Goal: Information Seeking & Learning: Learn about a topic

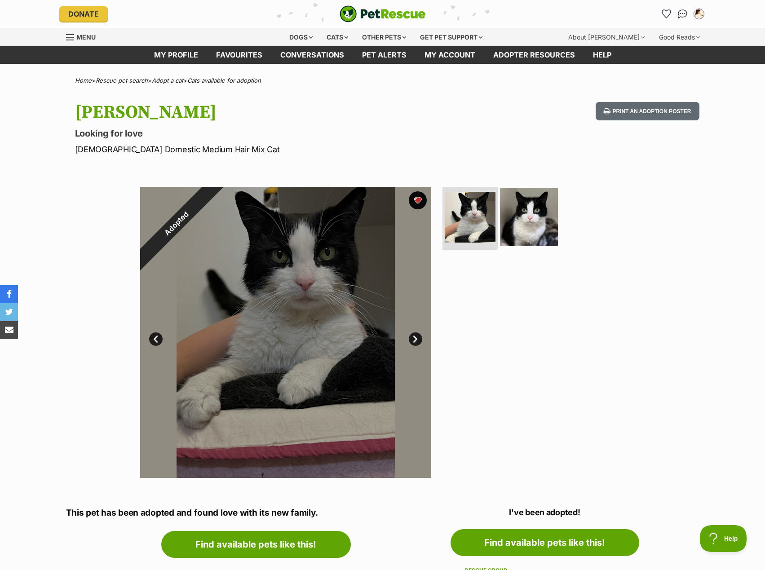
click at [536, 223] on img at bounding box center [529, 217] width 58 height 58
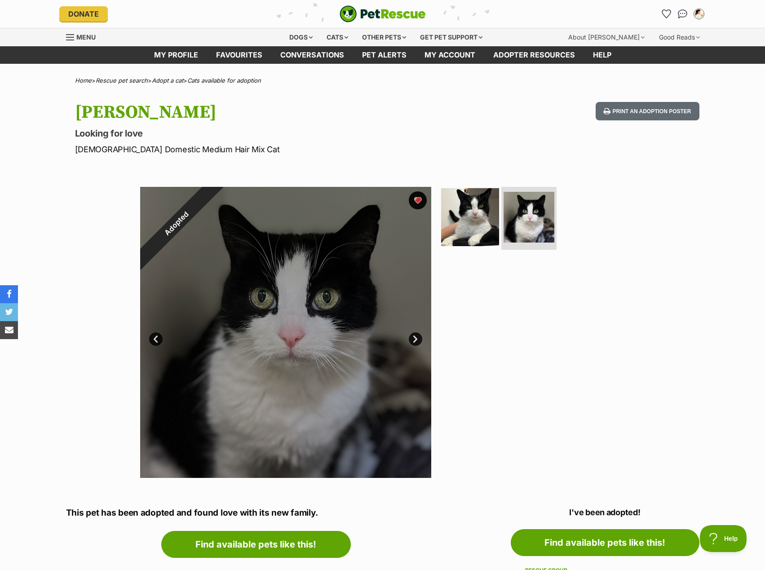
click at [470, 221] on img at bounding box center [470, 217] width 58 height 58
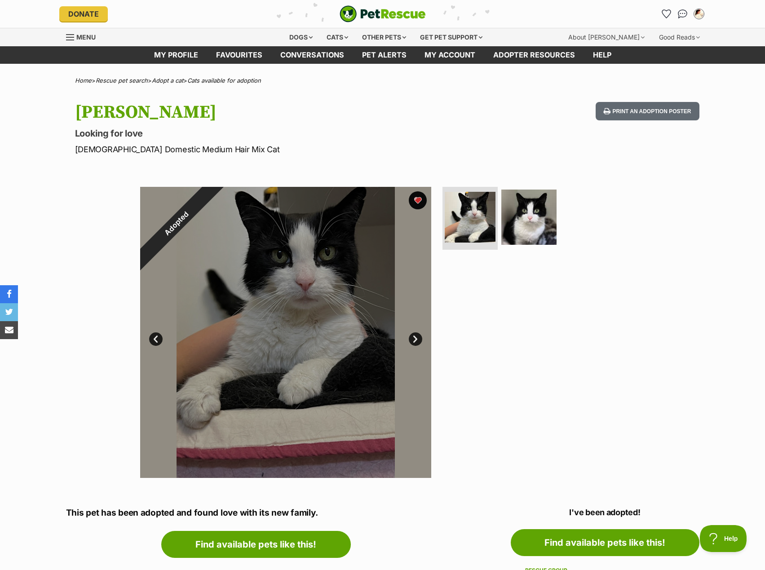
click at [406, 141] on hgroup "Luna Looking for love Female Domestic Medium Hair Mix Cat" at bounding box center [265, 128] width 380 height 53
click at [309, 42] on div "Dogs" at bounding box center [301, 37] width 36 height 18
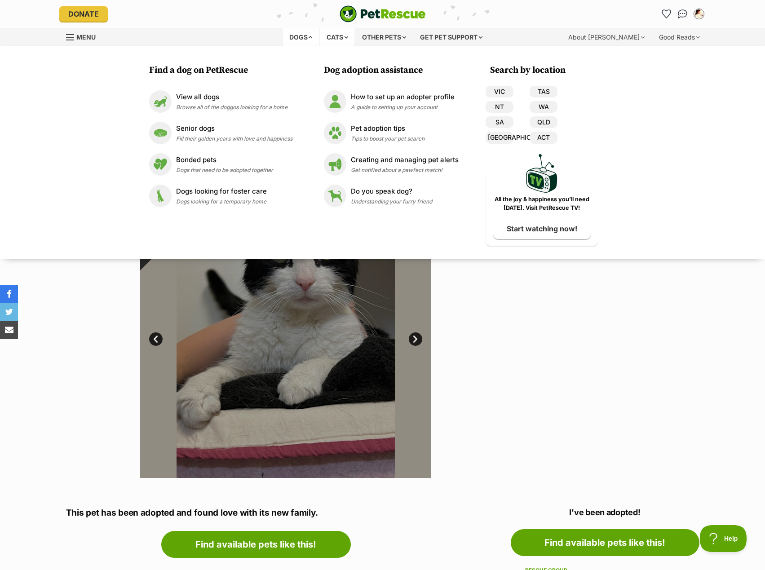
click at [329, 39] on div "Cats" at bounding box center [337, 37] width 34 height 18
click at [504, 88] on link "VIC" at bounding box center [500, 92] width 28 height 12
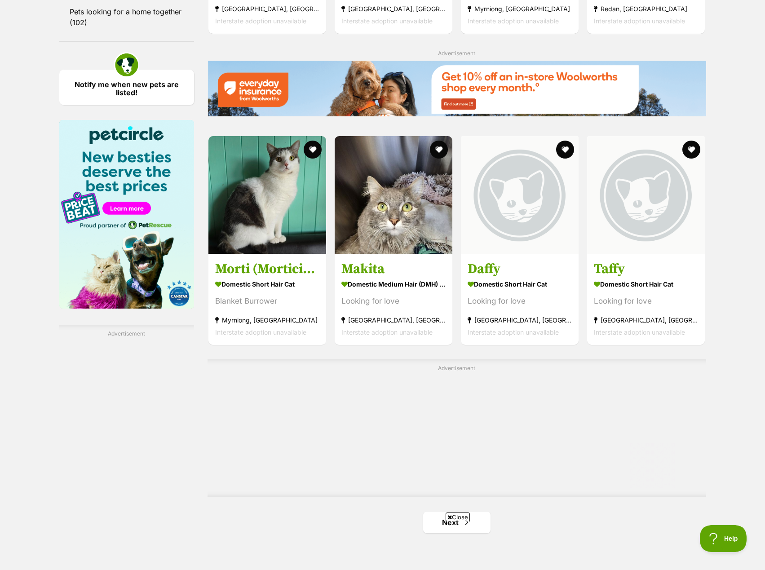
scroll to position [1527, 0]
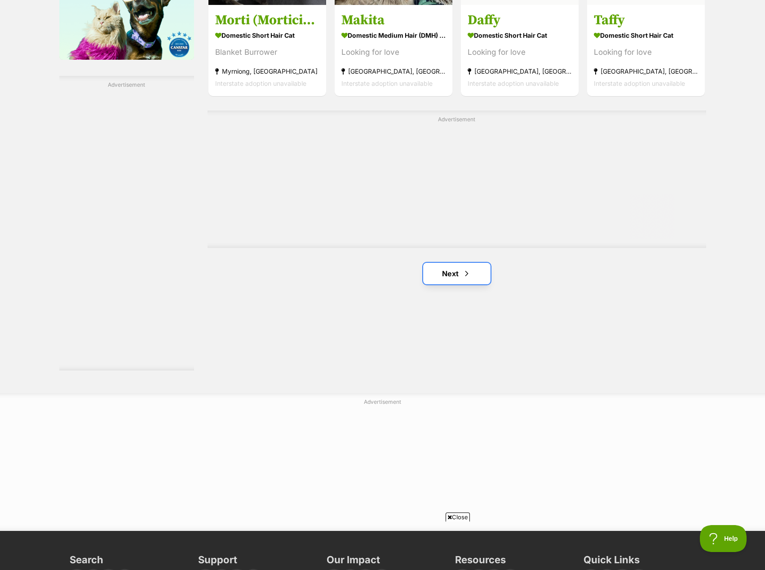
click at [431, 284] on link "Next" at bounding box center [456, 274] width 67 height 22
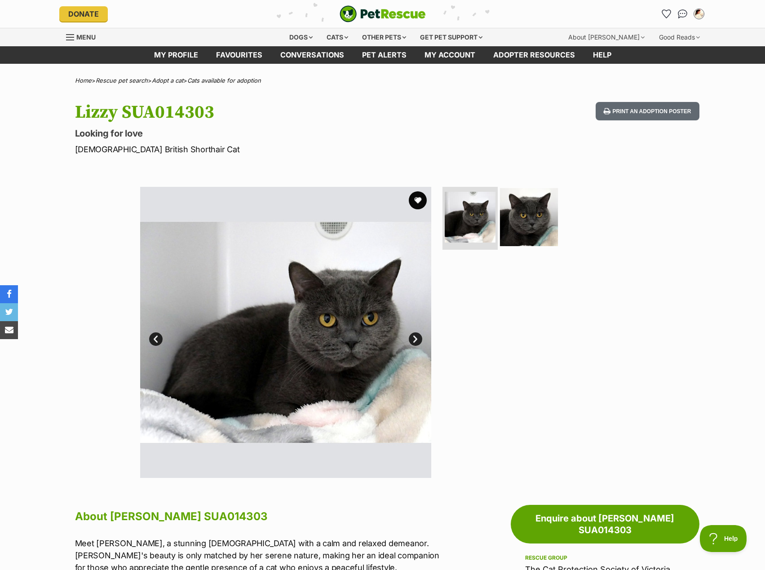
click at [536, 236] on img at bounding box center [529, 217] width 58 height 58
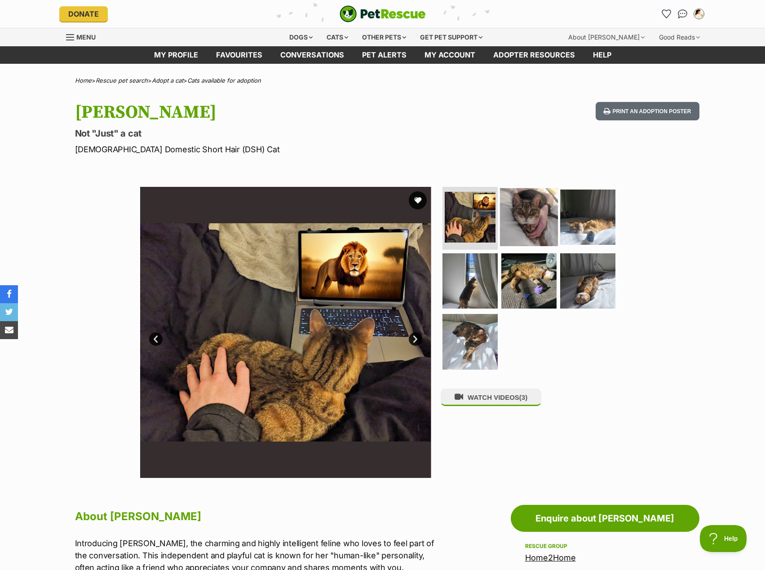
click at [508, 216] on img at bounding box center [529, 217] width 58 height 58
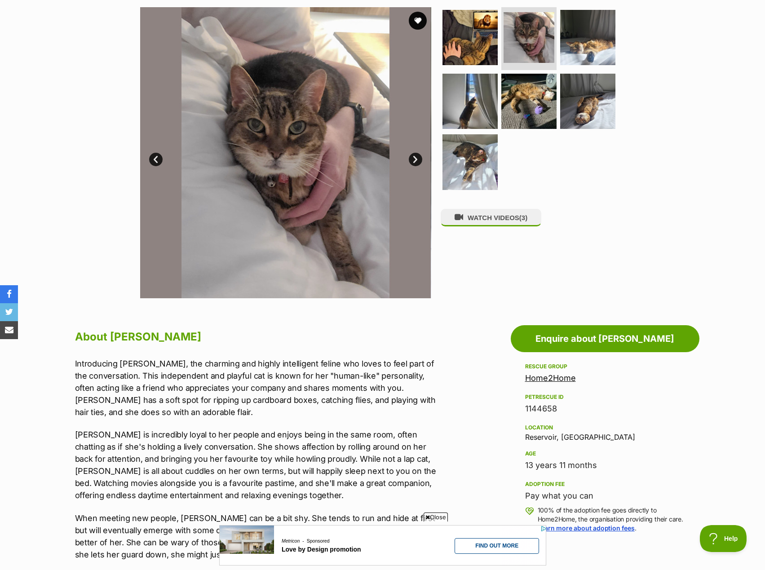
scroll to position [270, 0]
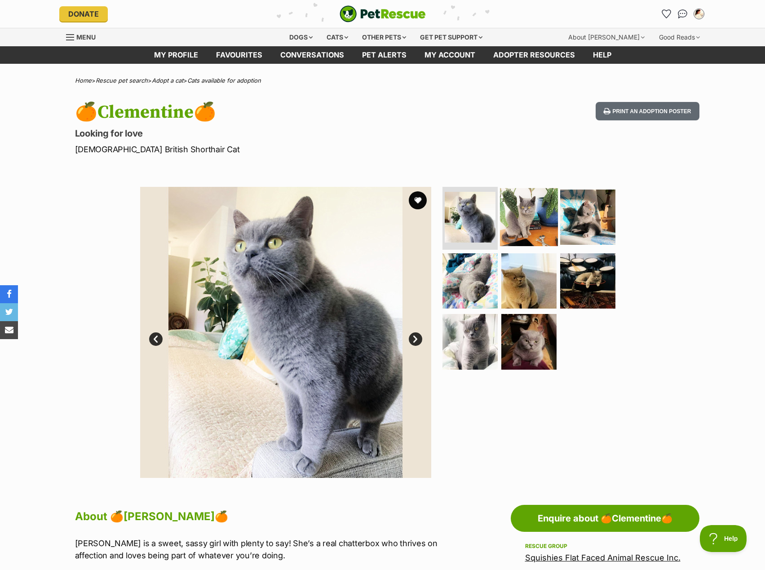
click at [541, 223] on img at bounding box center [529, 217] width 58 height 58
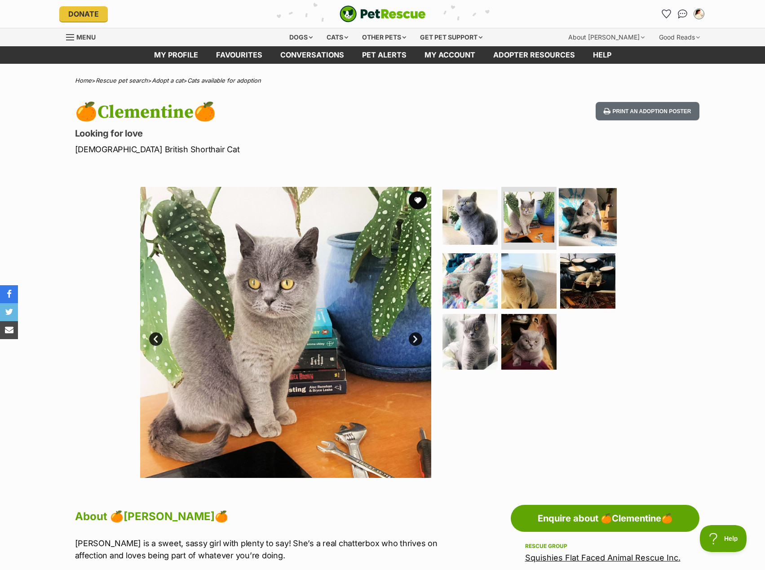
click at [596, 231] on img at bounding box center [588, 217] width 58 height 58
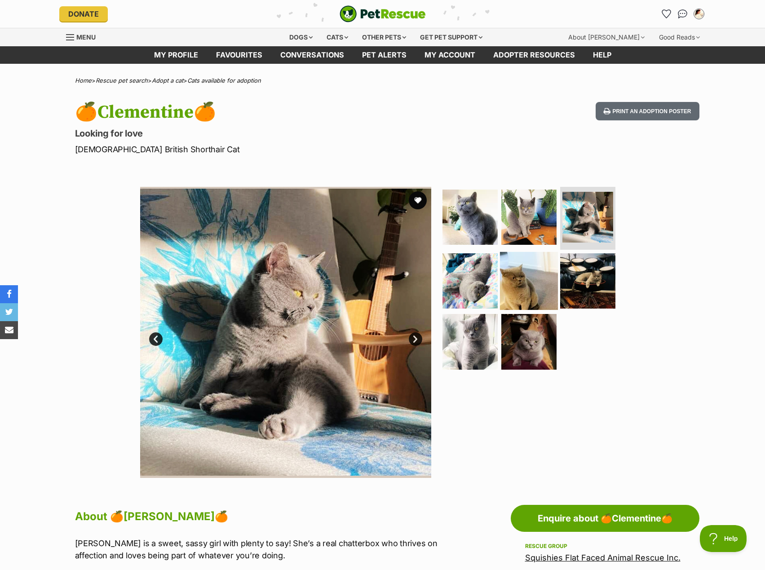
click at [527, 305] on img at bounding box center [529, 281] width 58 height 58
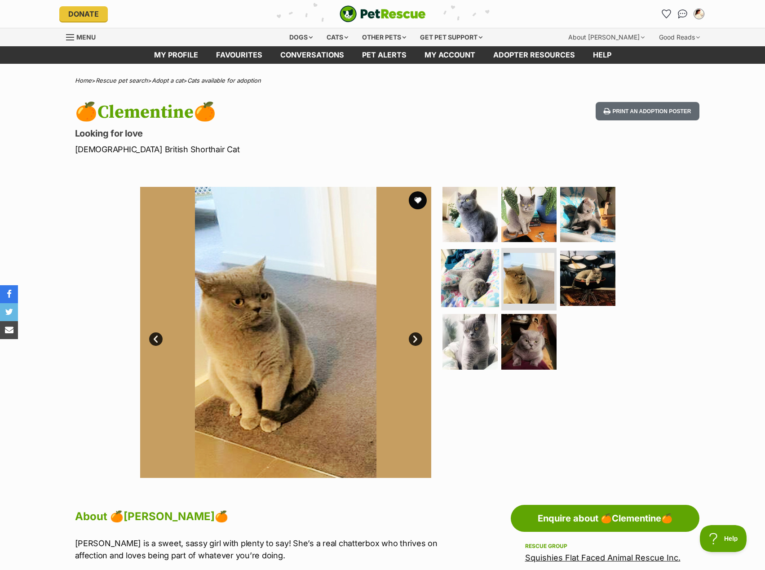
click at [476, 290] on img at bounding box center [470, 278] width 58 height 58
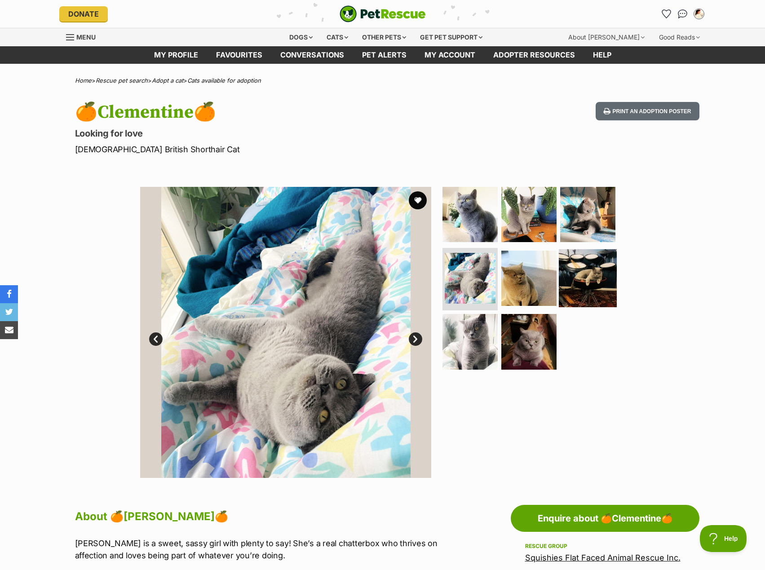
click at [601, 283] on img at bounding box center [588, 278] width 58 height 58
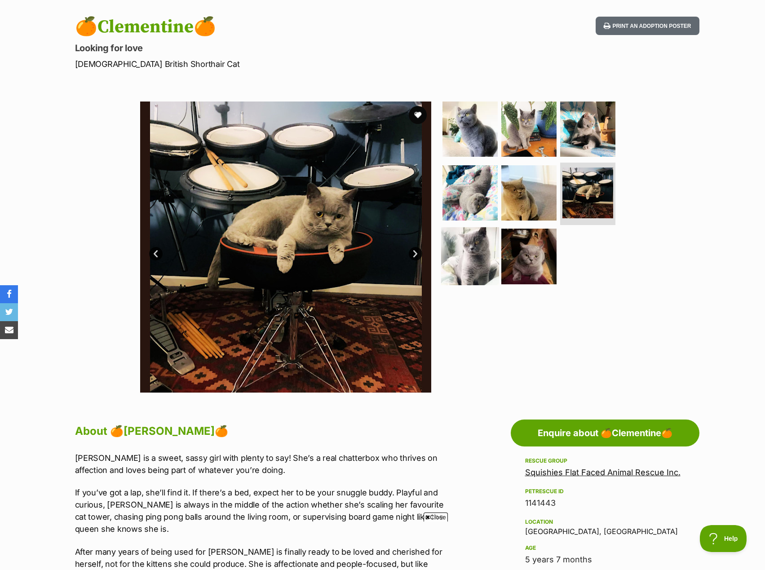
scroll to position [90, 0]
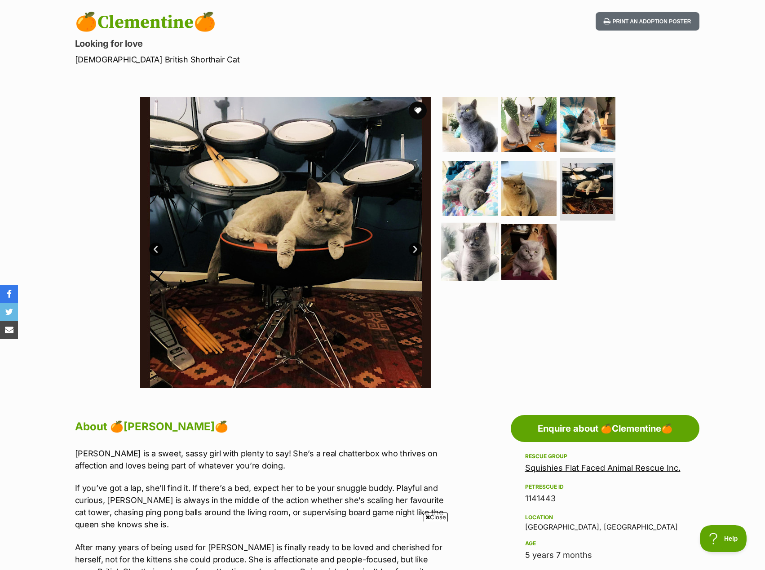
click at [472, 263] on img at bounding box center [470, 252] width 58 height 58
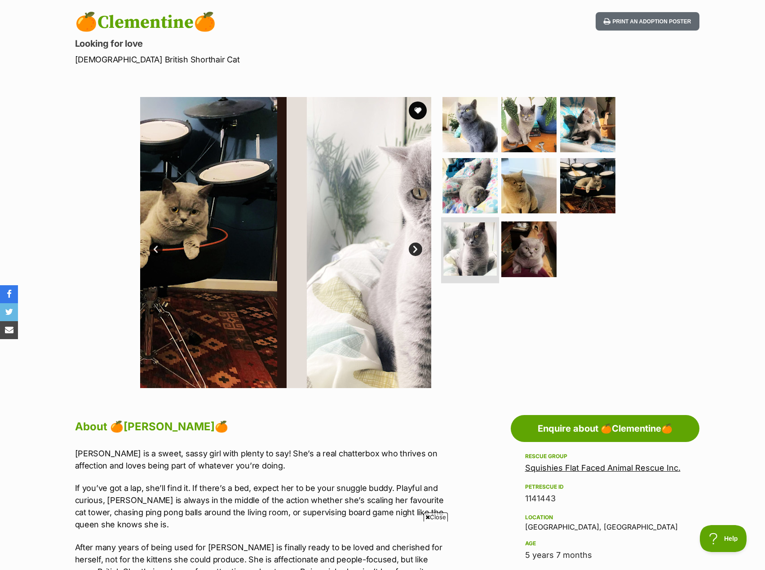
scroll to position [0, 0]
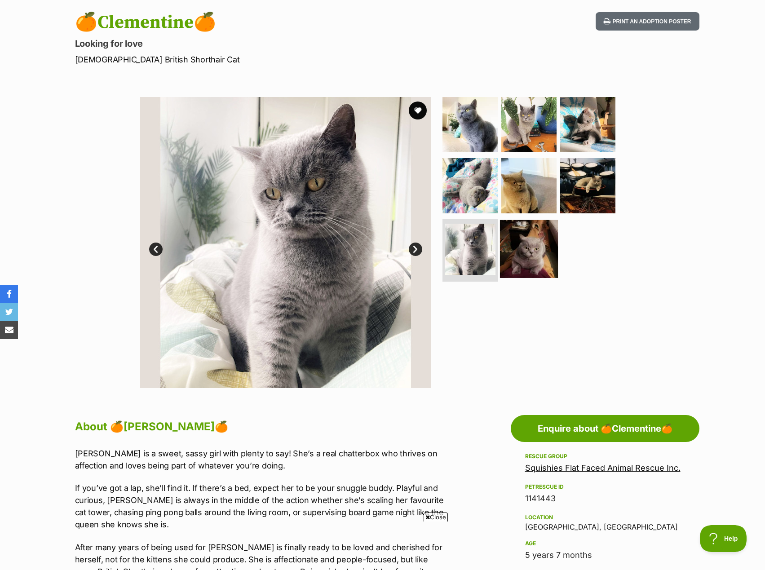
click at [523, 258] on img at bounding box center [529, 249] width 58 height 58
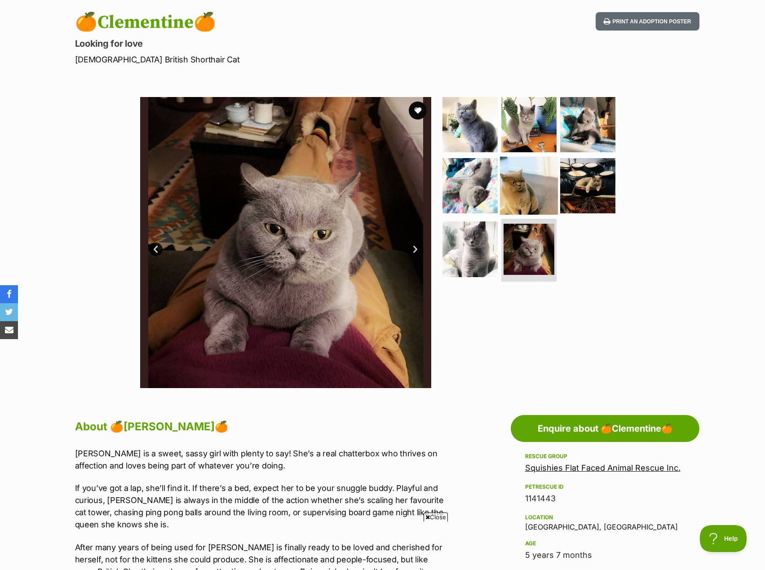
click at [514, 193] on img at bounding box center [529, 185] width 58 height 58
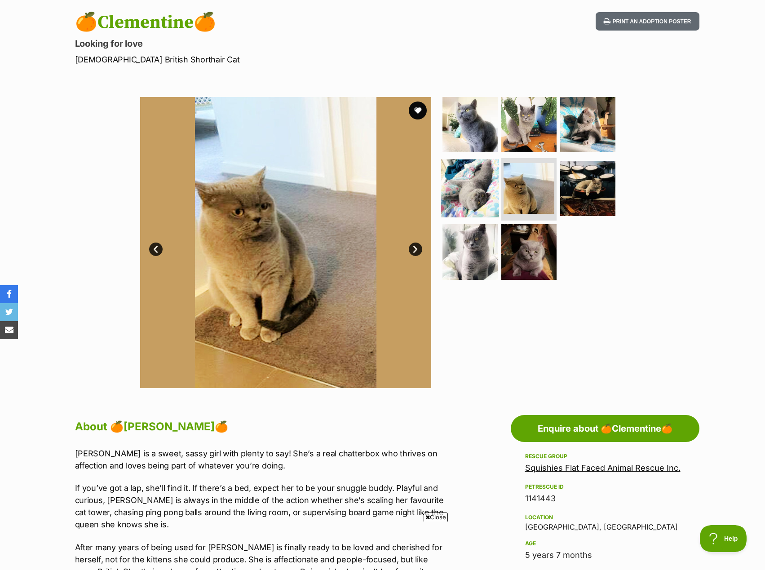
click at [463, 193] on img at bounding box center [470, 188] width 58 height 58
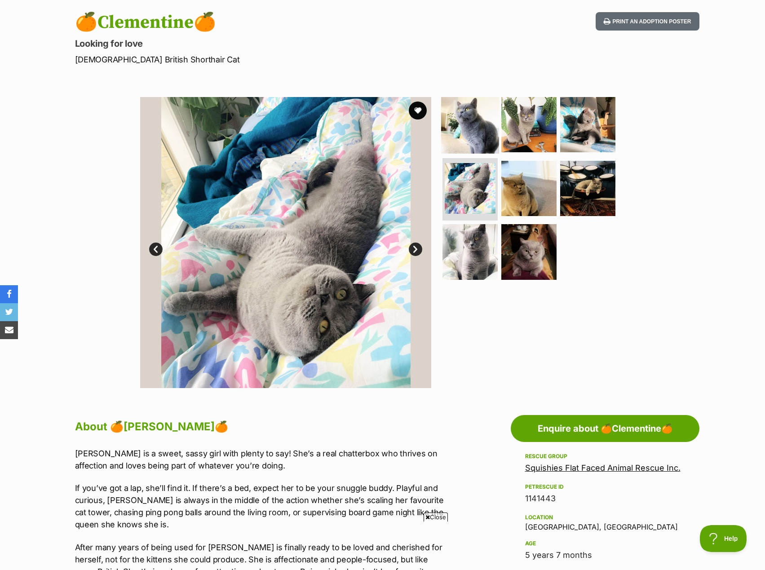
click at [474, 129] on img at bounding box center [470, 125] width 58 height 58
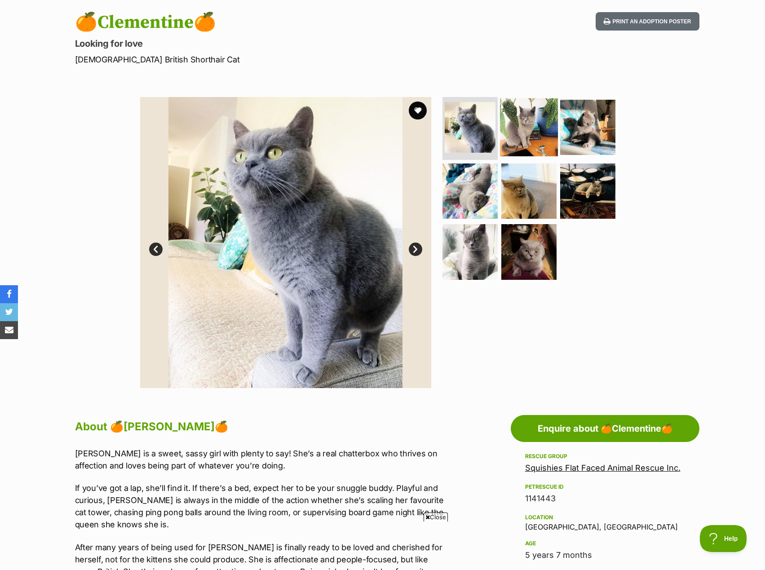
click at [522, 129] on img at bounding box center [529, 127] width 58 height 58
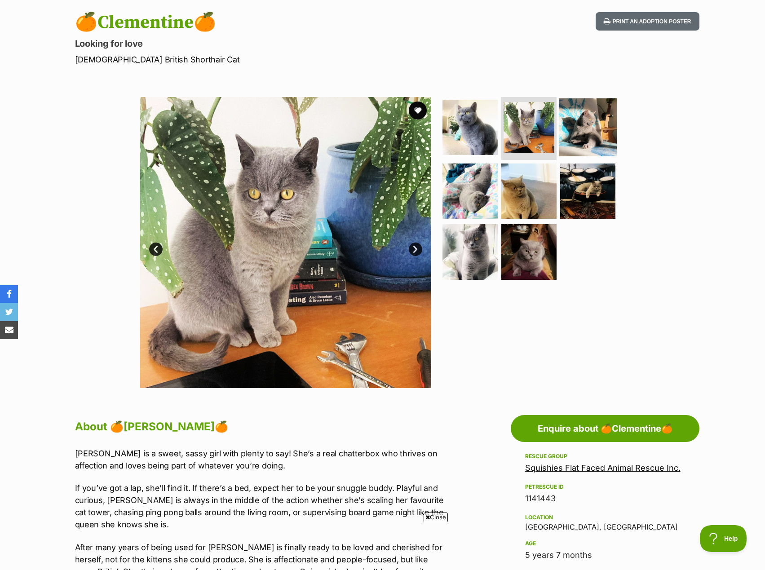
click at [587, 130] on img at bounding box center [588, 127] width 58 height 58
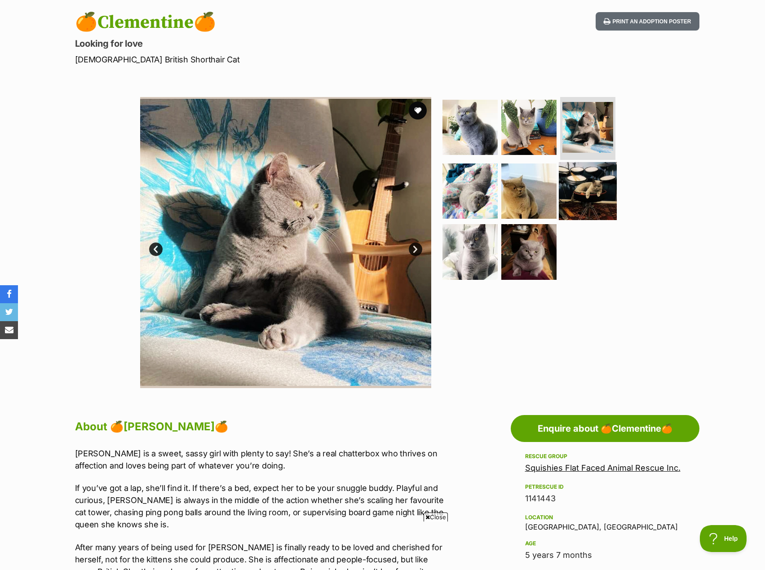
click at [592, 175] on img at bounding box center [588, 191] width 58 height 58
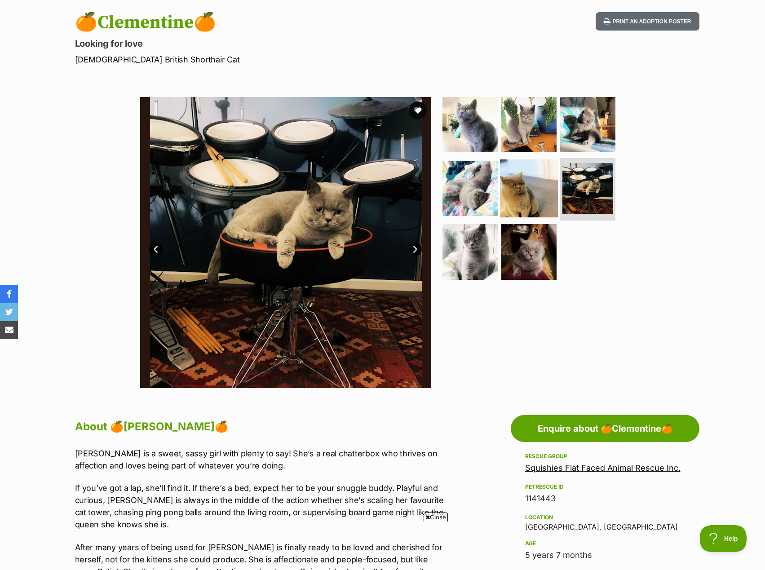
click at [543, 178] on img at bounding box center [529, 188] width 58 height 58
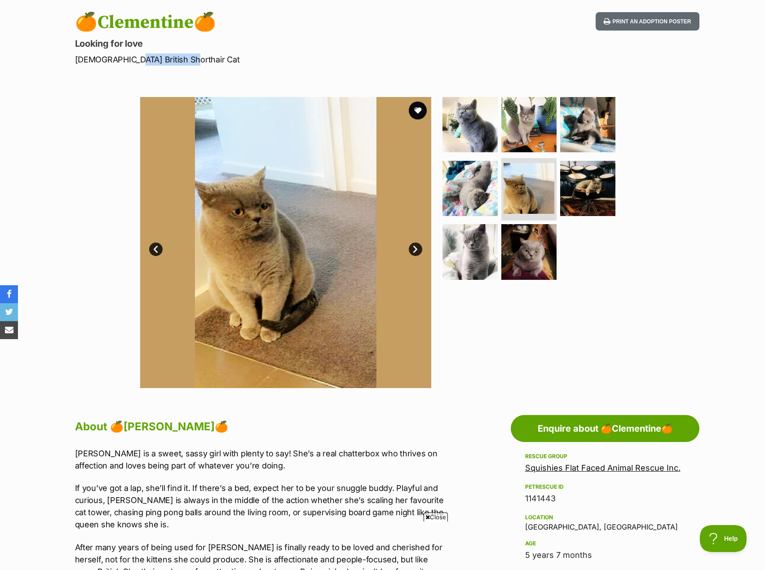
drag, startPoint x: 188, startPoint y: 61, endPoint x: 121, endPoint y: 57, distance: 67.0
click at [121, 57] on p "Female British Shorthair Cat" at bounding box center [265, 59] width 380 height 12
drag, startPoint x: 105, startPoint y: 57, endPoint x: 163, endPoint y: 62, distance: 58.6
click at [163, 62] on p "Female British Shorthair Cat" at bounding box center [265, 59] width 380 height 12
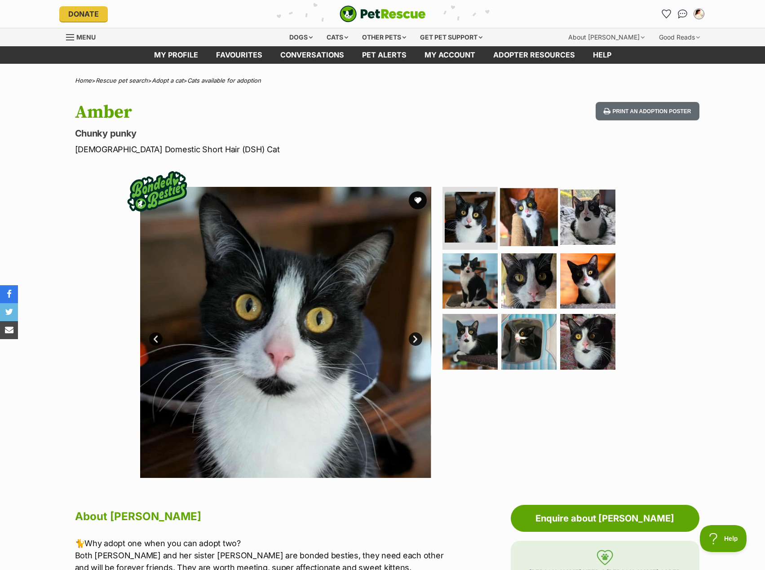
click at [509, 239] on img at bounding box center [529, 217] width 58 height 58
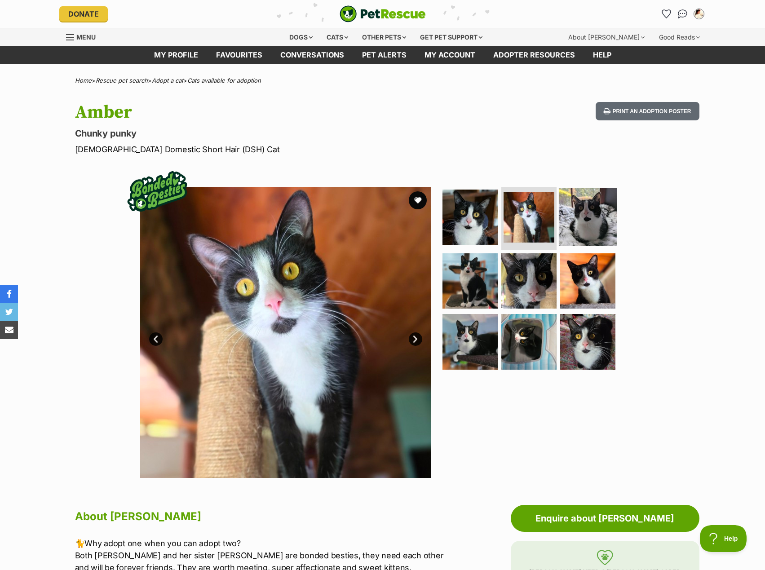
click at [566, 221] on img at bounding box center [588, 217] width 58 height 58
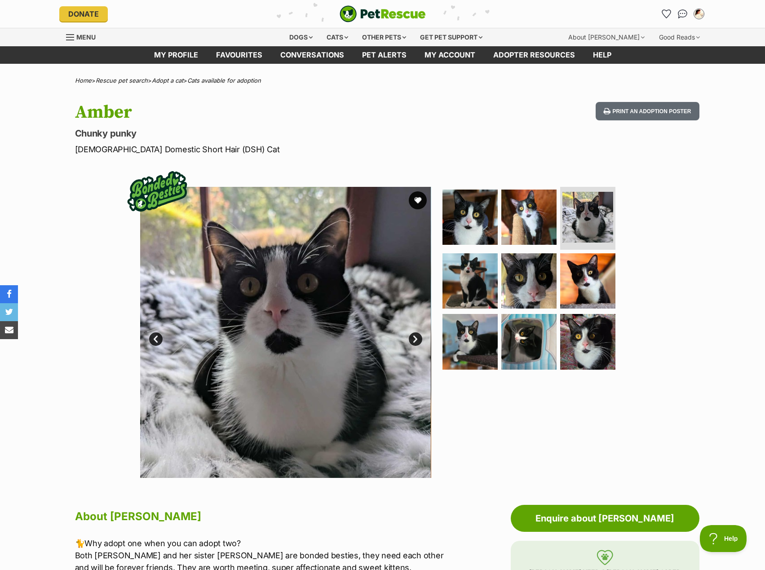
click at [498, 266] on ul at bounding box center [533, 281] width 184 height 188
click at [519, 257] on img at bounding box center [529, 281] width 58 height 58
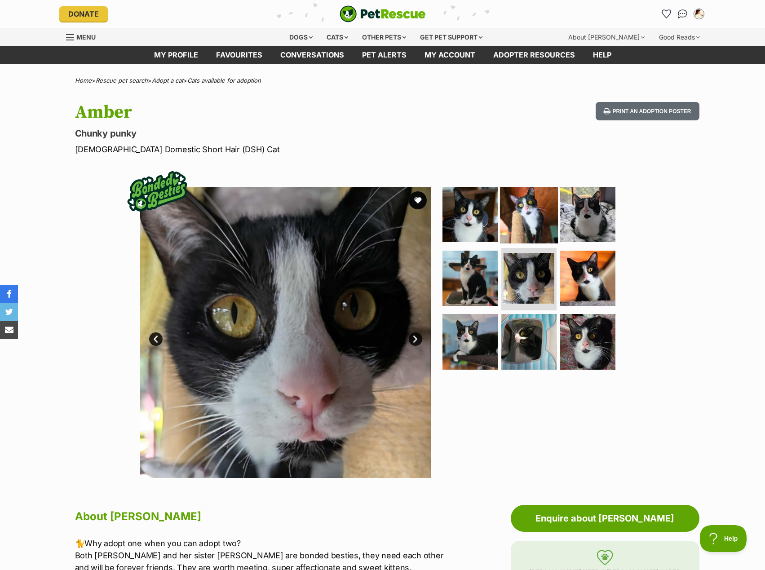
click at [503, 213] on img at bounding box center [529, 215] width 58 height 58
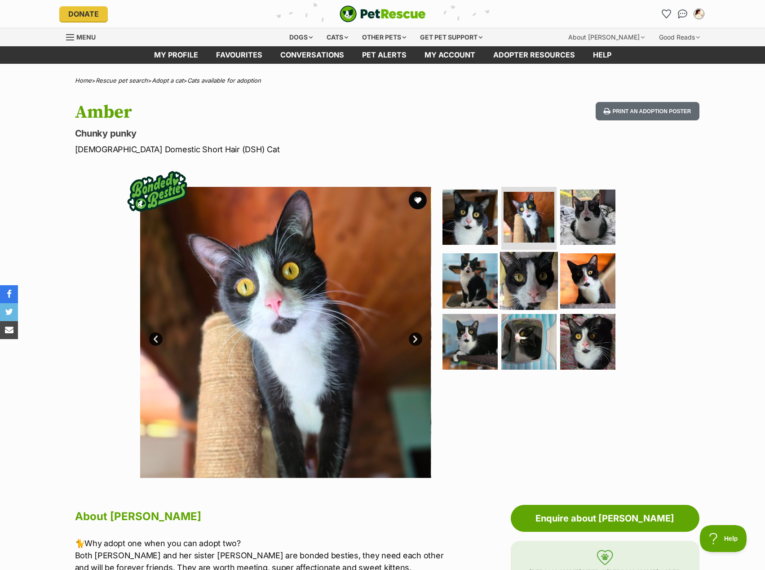
click at [512, 306] on img at bounding box center [529, 281] width 58 height 58
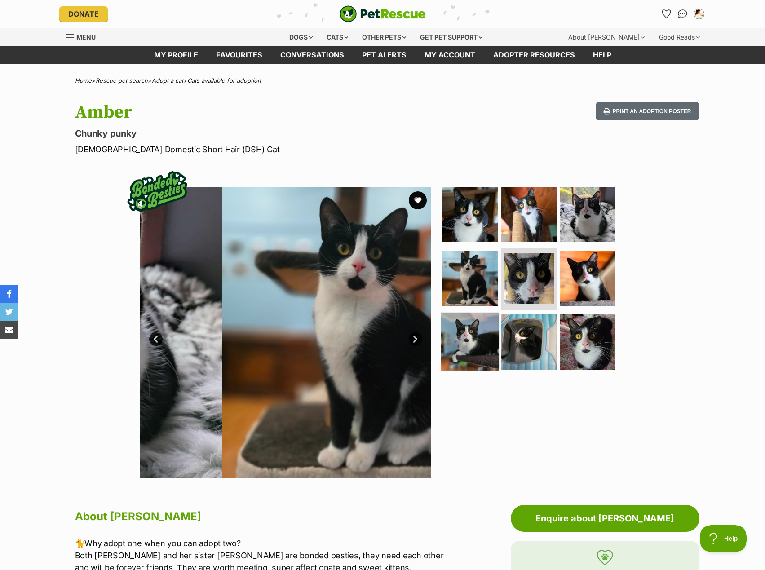
click at [491, 361] on img at bounding box center [470, 342] width 58 height 58
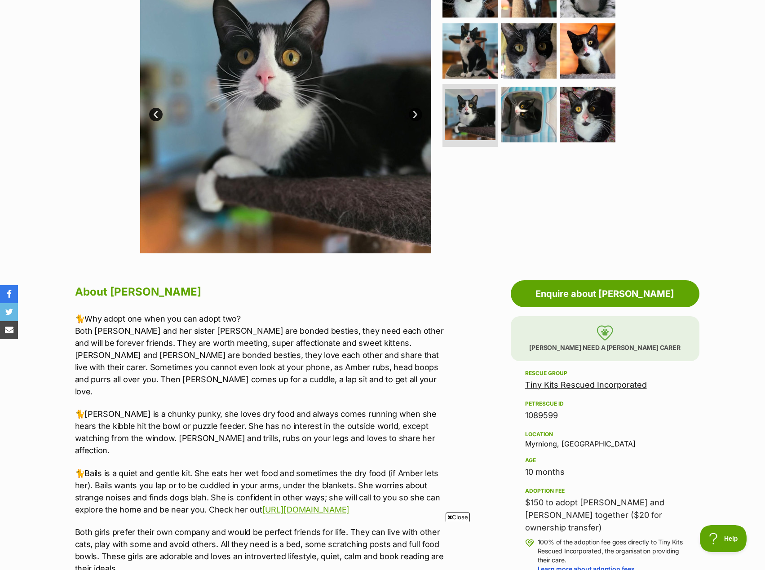
click at [685, 201] on div "Available 7 of 9 images 7 of 9 images 7 of 9 images 7 of 9 images 7 of 9 images…" at bounding box center [382, 101] width 765 height 305
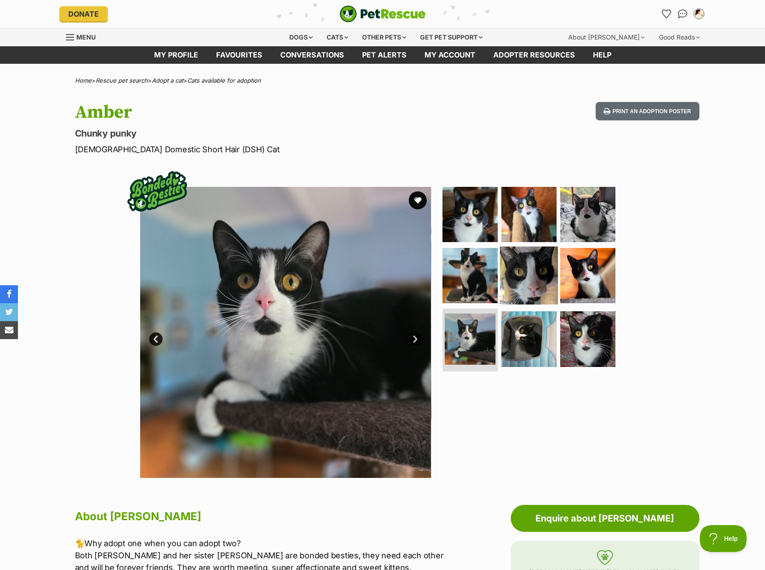
click at [521, 261] on img at bounding box center [529, 275] width 58 height 58
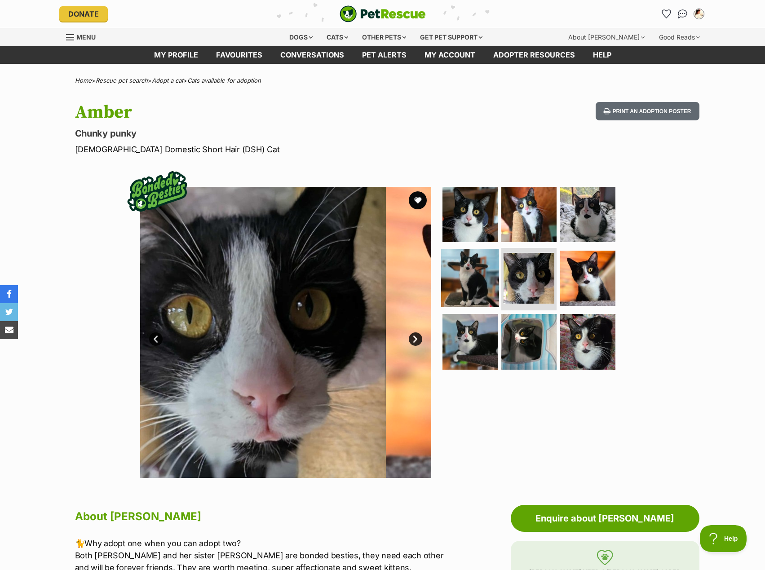
click at [485, 270] on img at bounding box center [470, 278] width 58 height 58
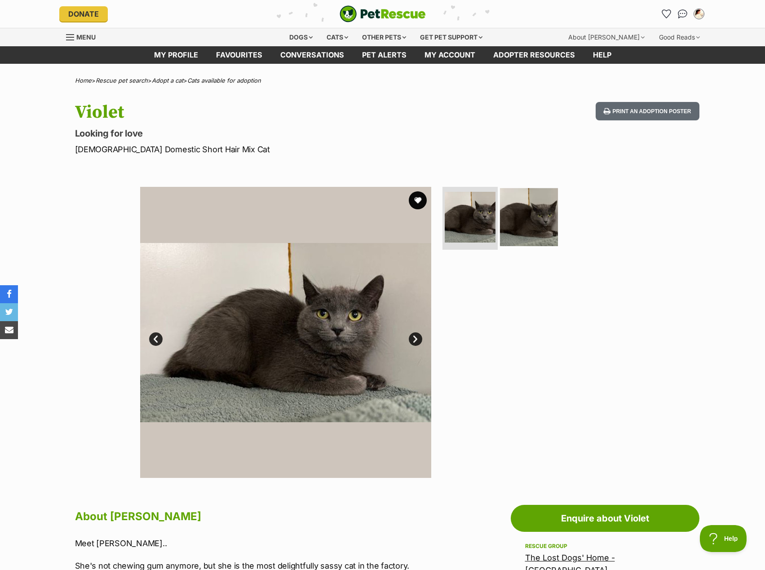
click at [506, 210] on img at bounding box center [529, 217] width 58 height 58
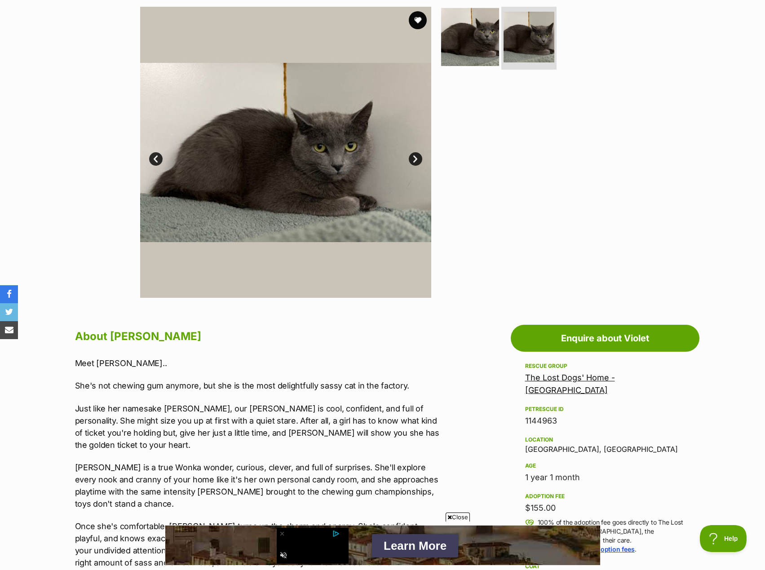
scroll to position [180, 0]
click at [468, 64] on img at bounding box center [470, 38] width 58 height 58
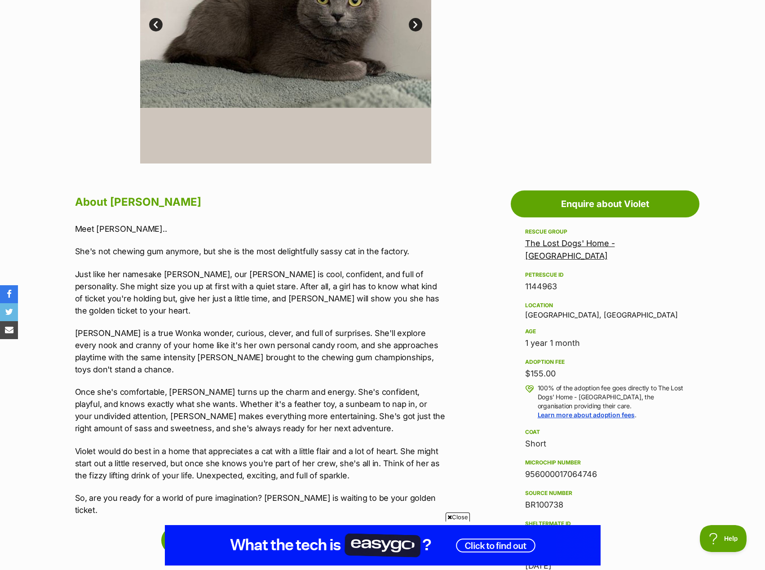
scroll to position [0, 0]
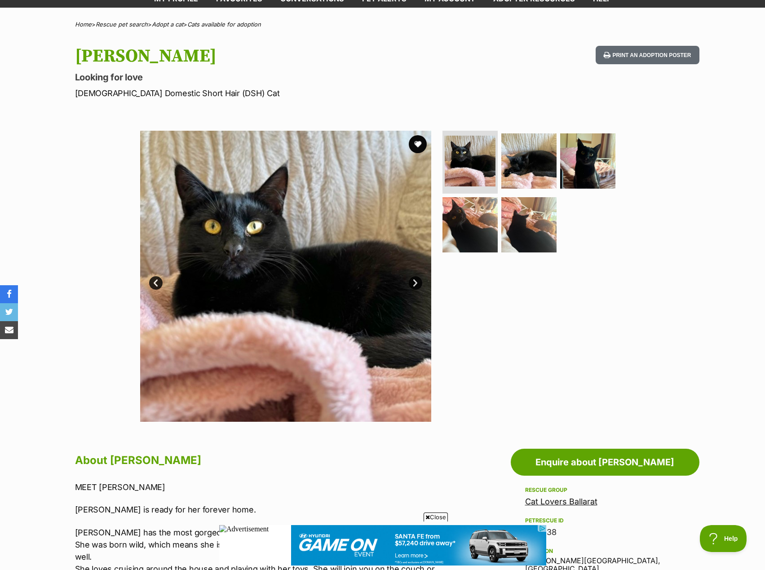
scroll to position [45, 0]
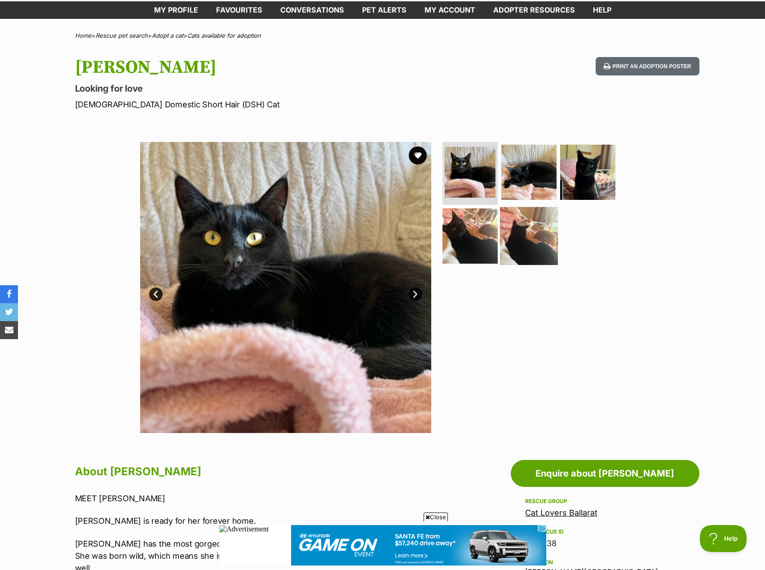
click at [506, 234] on img at bounding box center [529, 236] width 58 height 58
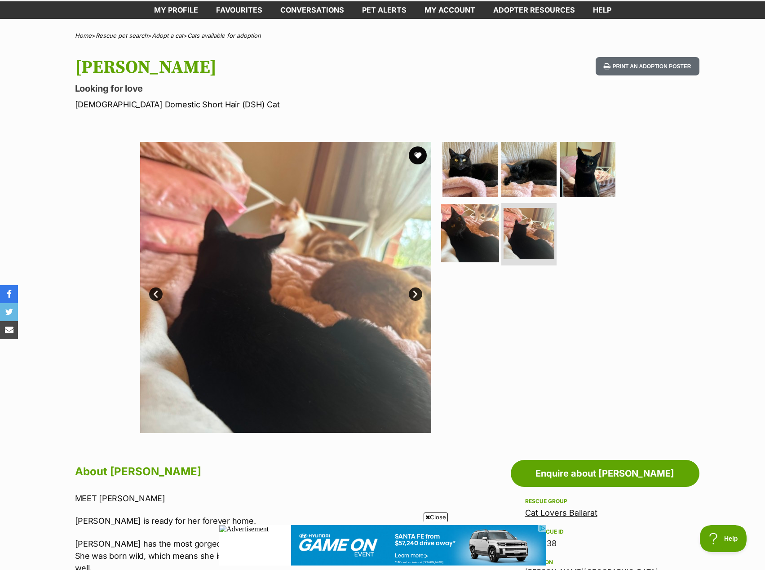
click at [481, 244] on img at bounding box center [470, 233] width 58 height 58
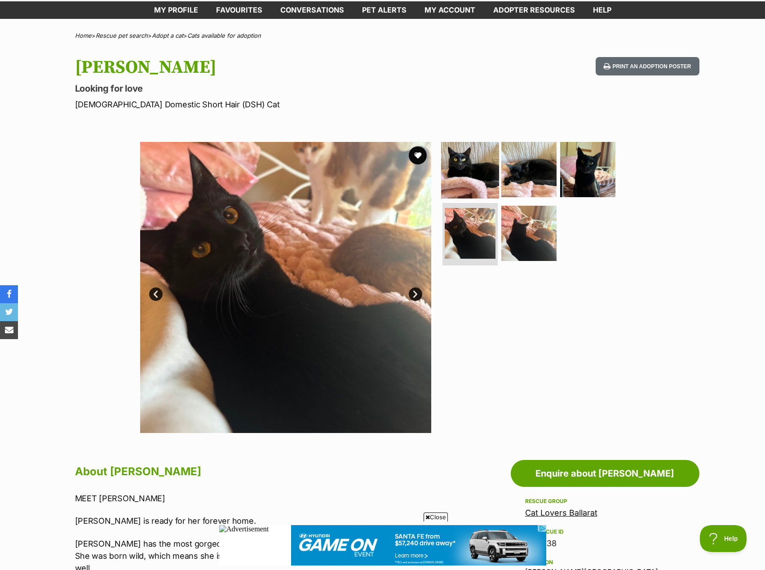
click at [495, 188] on img at bounding box center [470, 170] width 58 height 58
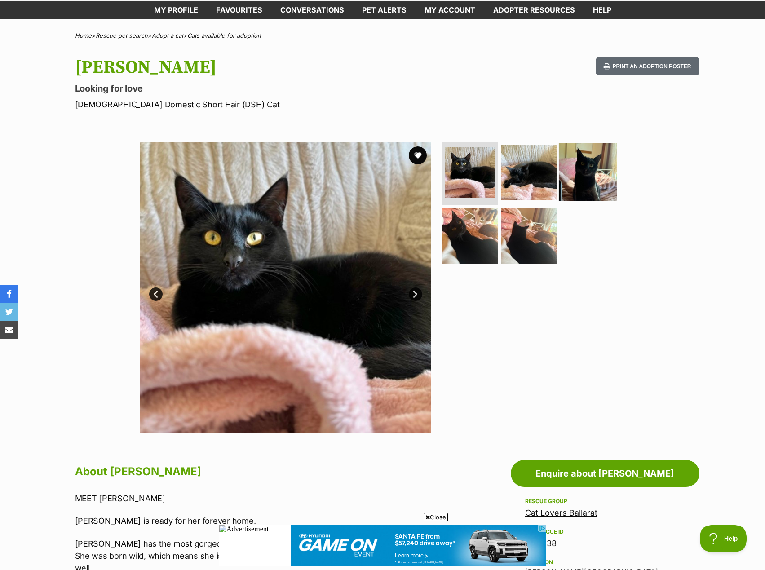
click at [560, 182] on img at bounding box center [588, 172] width 58 height 58
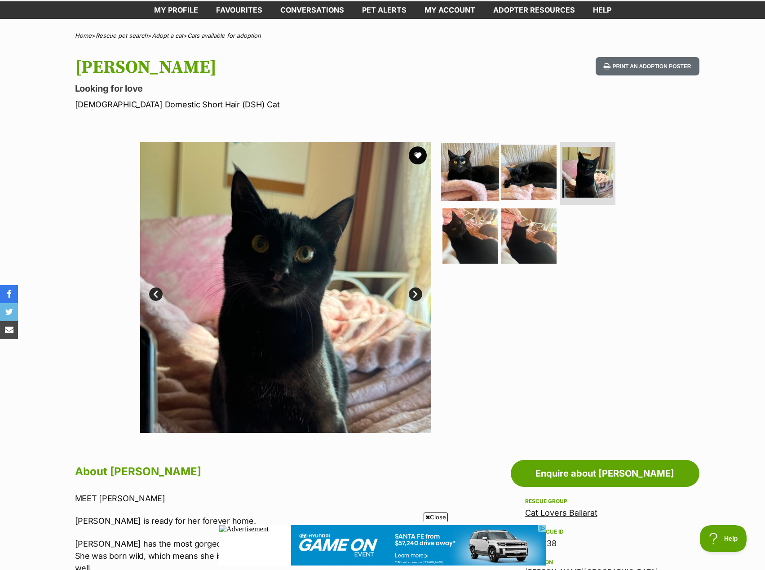
click at [470, 190] on img at bounding box center [470, 172] width 58 height 58
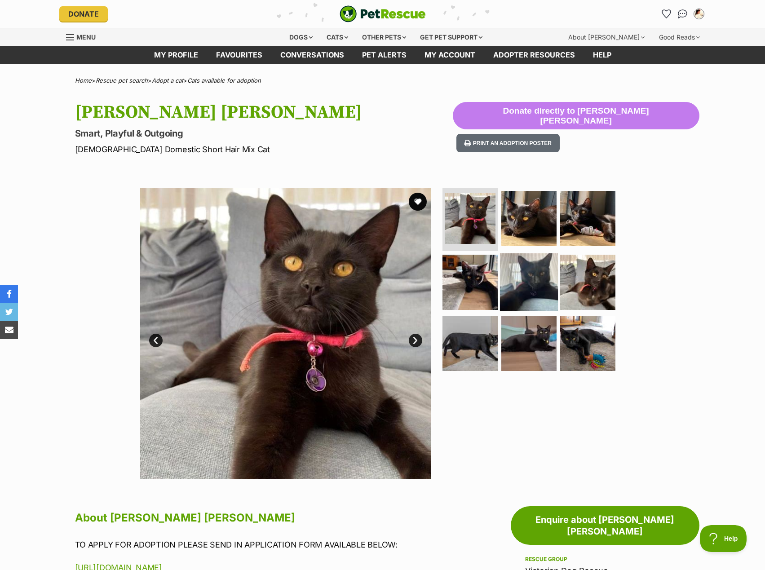
click at [548, 278] on img at bounding box center [529, 282] width 58 height 58
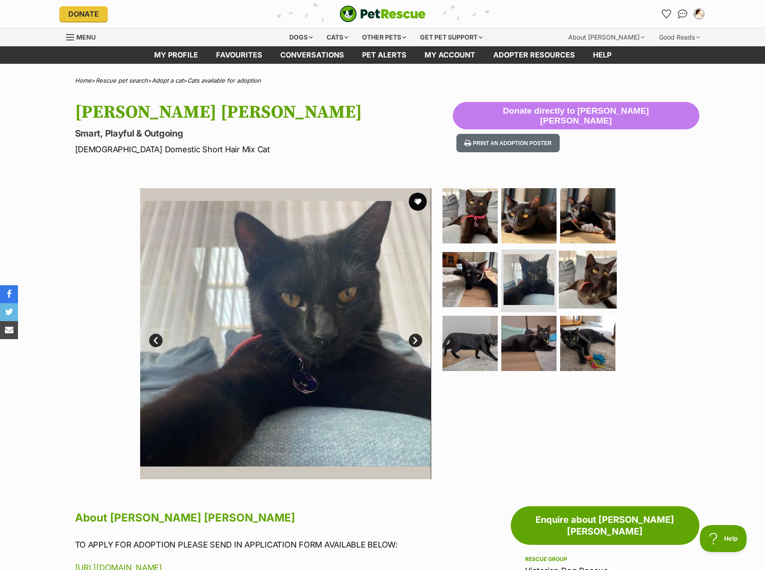
click at [601, 284] on img at bounding box center [588, 280] width 58 height 58
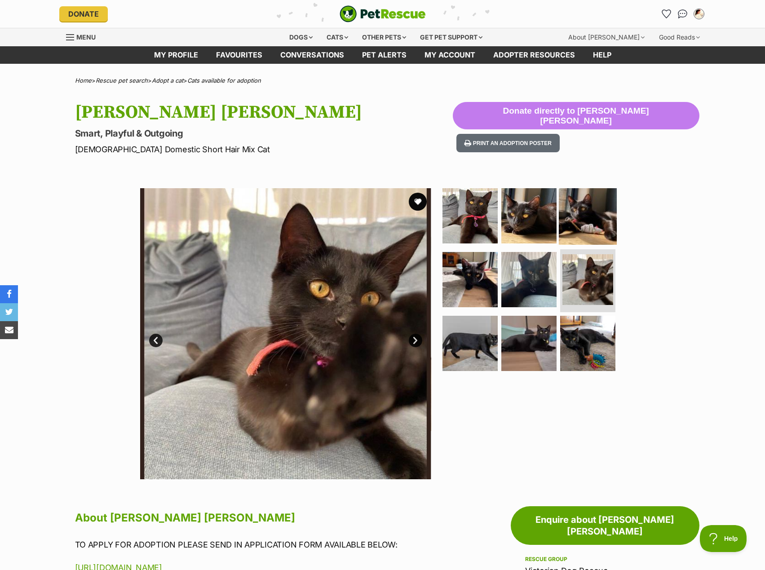
click at [592, 224] on img at bounding box center [588, 216] width 58 height 58
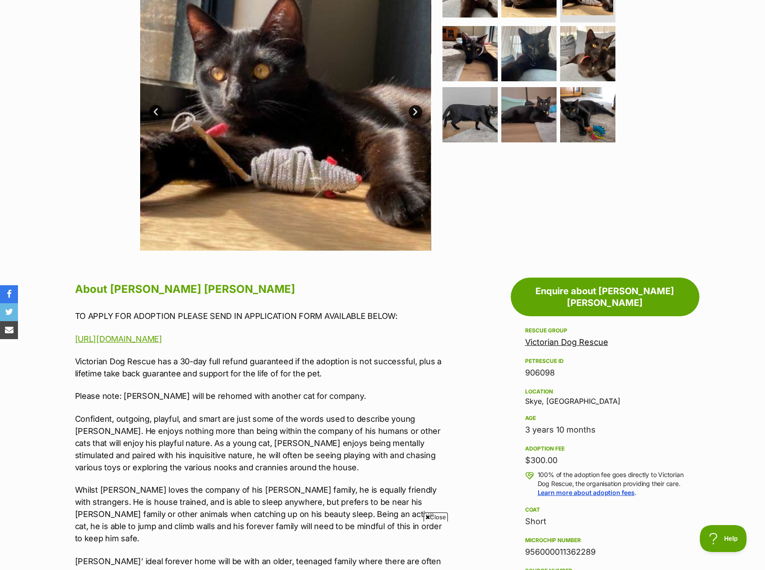
scroll to position [270, 0]
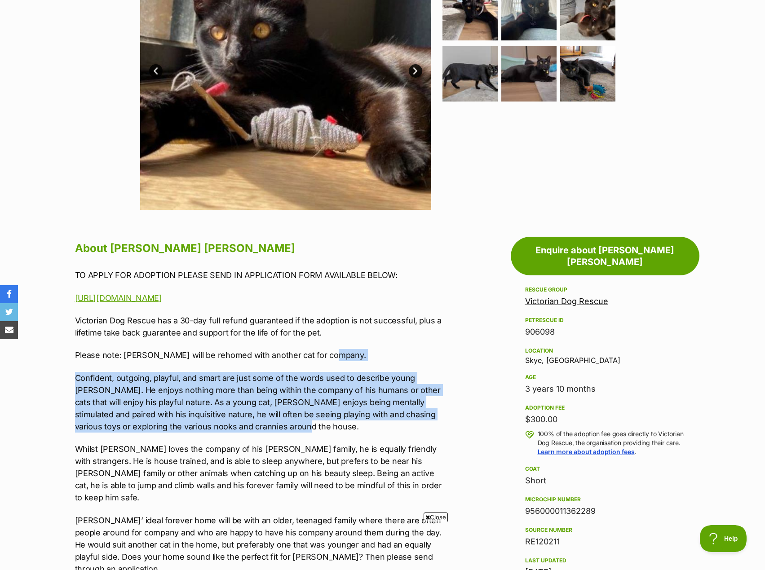
drag, startPoint x: 260, startPoint y: 429, endPoint x: 447, endPoint y: 353, distance: 202.1
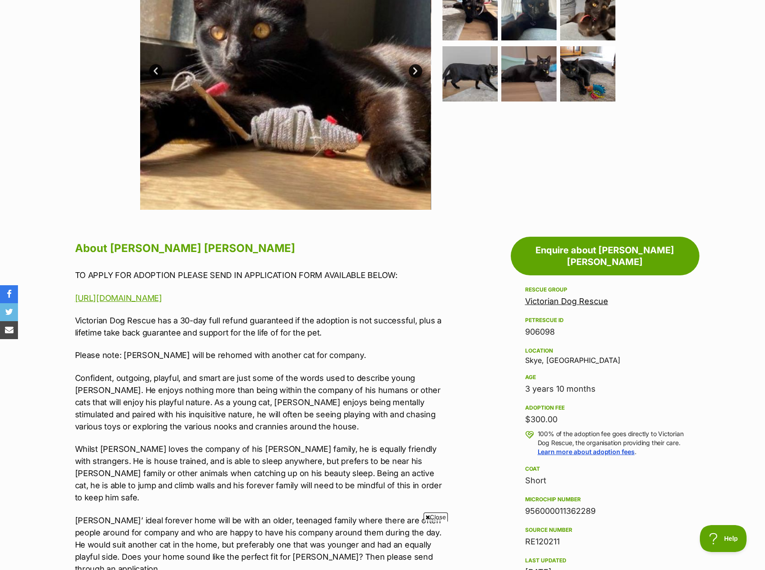
click at [426, 337] on p "Victorian Dog Rescue has a 30-day full refund guaranteed if the adoption is not…" at bounding box center [260, 326] width 371 height 24
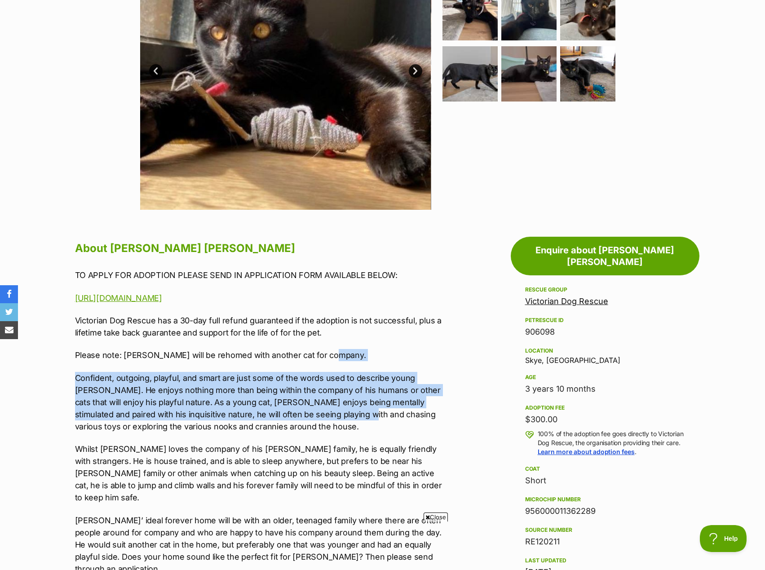
drag, startPoint x: 309, startPoint y: 415, endPoint x: 359, endPoint y: 345, distance: 86.9
click at [355, 349] on div "TO APPLY FOR ADOPTION PLEASE SEND IN APPLICATION FORM AVAILABLE BELOW: https://…" at bounding box center [260, 467] width 371 height 396
click at [359, 345] on div "TO APPLY FOR ADOPTION PLEASE SEND IN APPLICATION FORM AVAILABLE BELOW: https://…" at bounding box center [260, 467] width 371 height 396
drag, startPoint x: 311, startPoint y: 427, endPoint x: 375, endPoint y: 344, distance: 104.1
click at [373, 346] on div "TO APPLY FOR ADOPTION PLEASE SEND IN APPLICATION FORM AVAILABLE BELOW: https://…" at bounding box center [260, 467] width 371 height 396
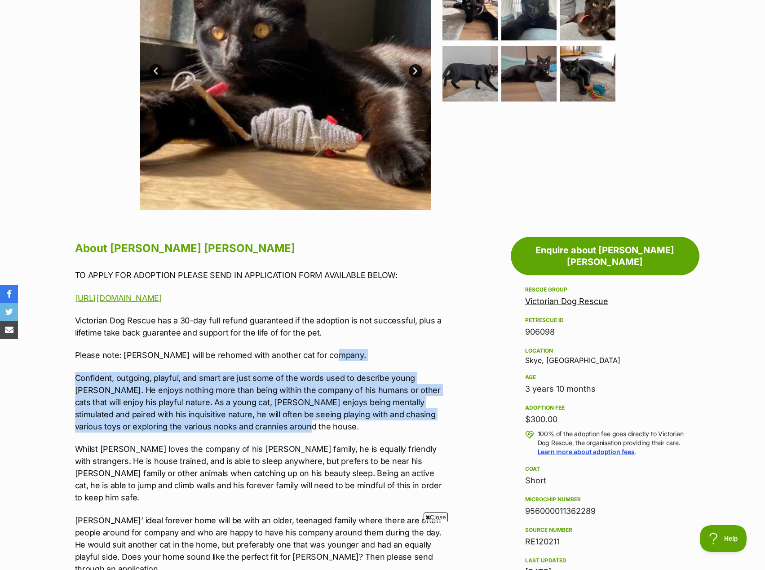
click at [378, 340] on div "TO APPLY FOR ADOPTION PLEASE SEND IN APPLICATION FORM AVAILABLE BELOW: https://…" at bounding box center [260, 467] width 371 height 396
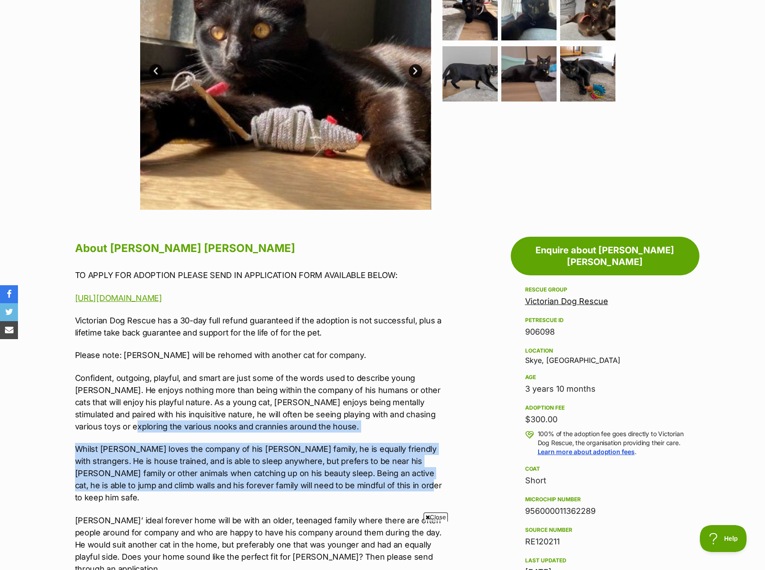
drag, startPoint x: 406, startPoint y: 484, endPoint x: 436, endPoint y: 418, distance: 72.0
click at [436, 418] on div "TO APPLY FOR ADOPTION PLEASE SEND IN APPLICATION FORM AVAILABLE BELOW: https://…" at bounding box center [260, 467] width 371 height 396
click at [436, 418] on p "Confident, outgoing, playful, and smart are just some of the words used to desc…" at bounding box center [260, 402] width 371 height 61
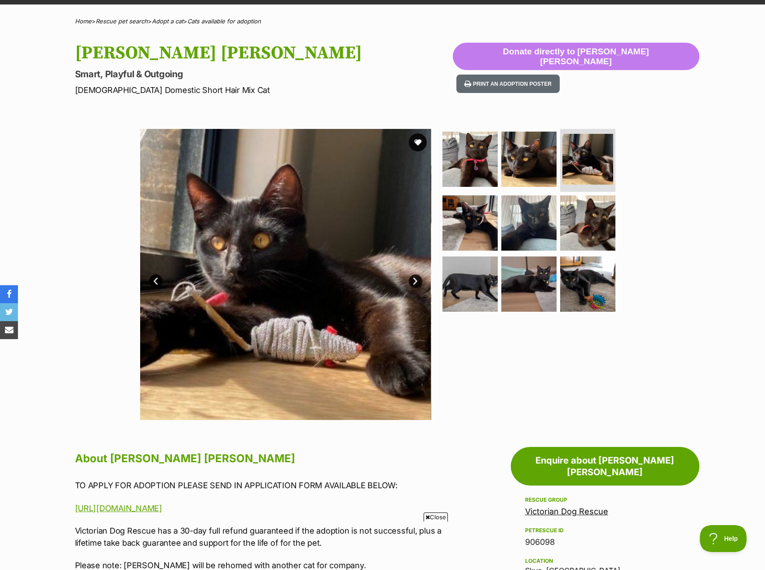
scroll to position [45, 0]
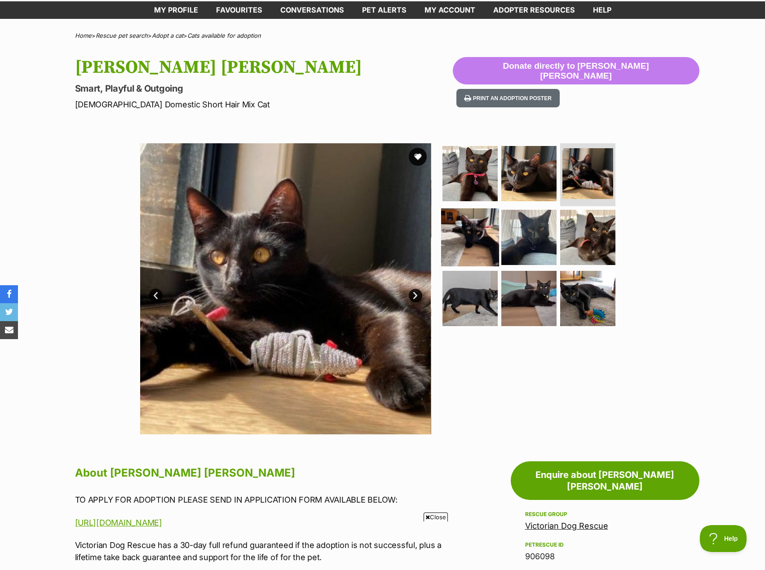
click at [492, 208] on img at bounding box center [470, 237] width 58 height 58
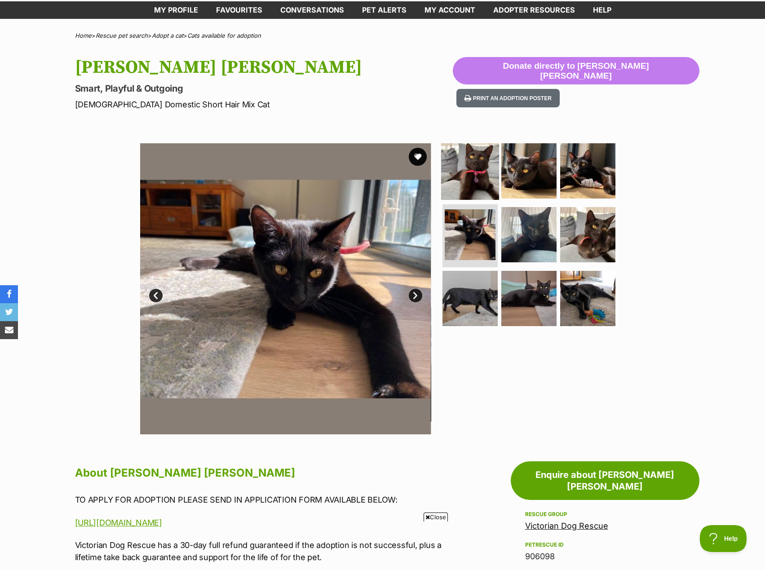
click at [497, 177] on img at bounding box center [470, 171] width 58 height 58
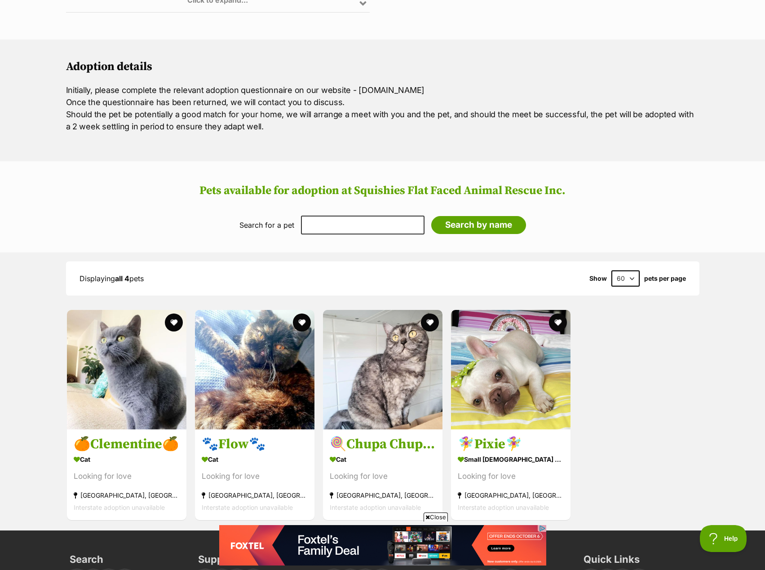
scroll to position [764, 0]
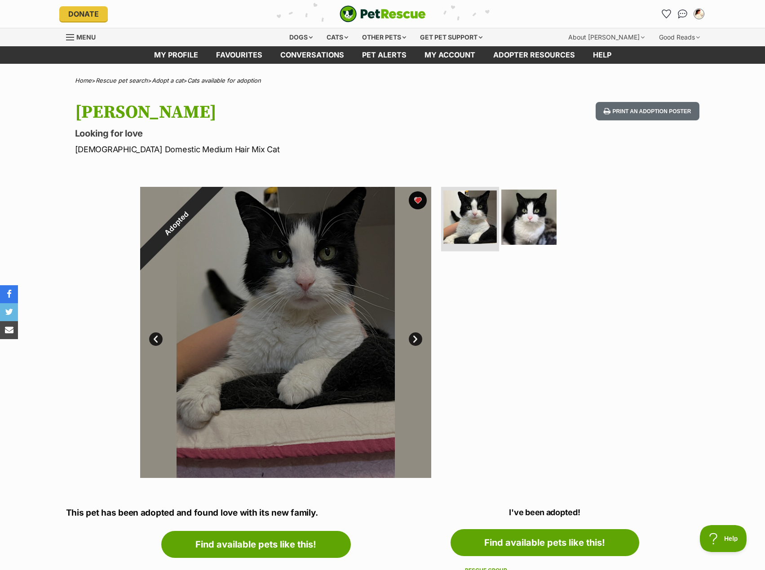
click at [490, 199] on img at bounding box center [469, 216] width 53 height 53
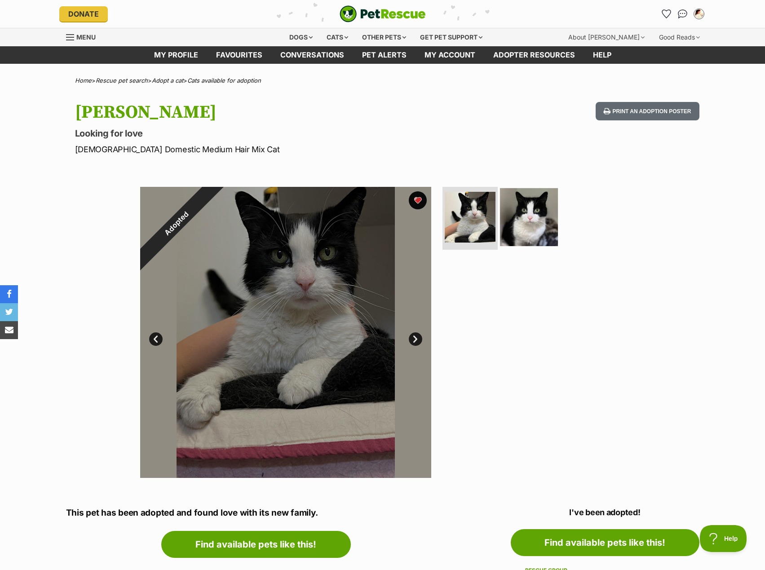
click at [523, 209] on img at bounding box center [529, 217] width 58 height 58
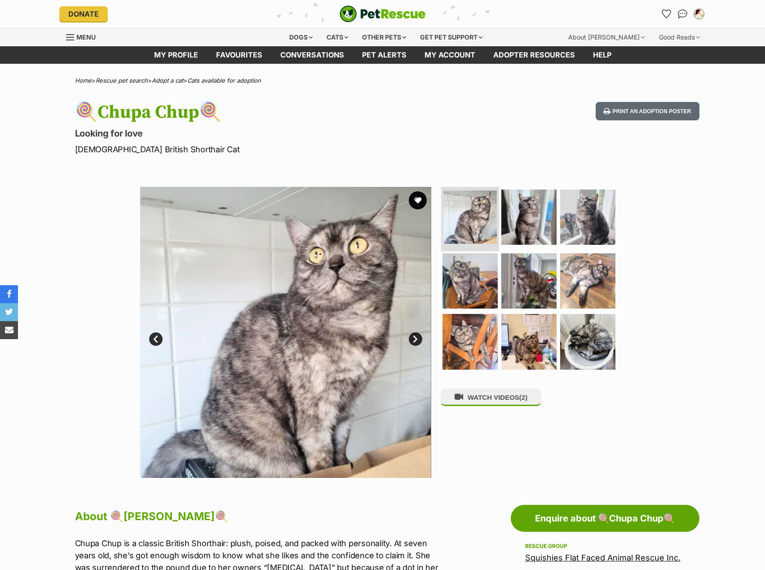
click at [487, 225] on img at bounding box center [469, 216] width 53 height 53
click at [513, 219] on img at bounding box center [529, 217] width 58 height 58
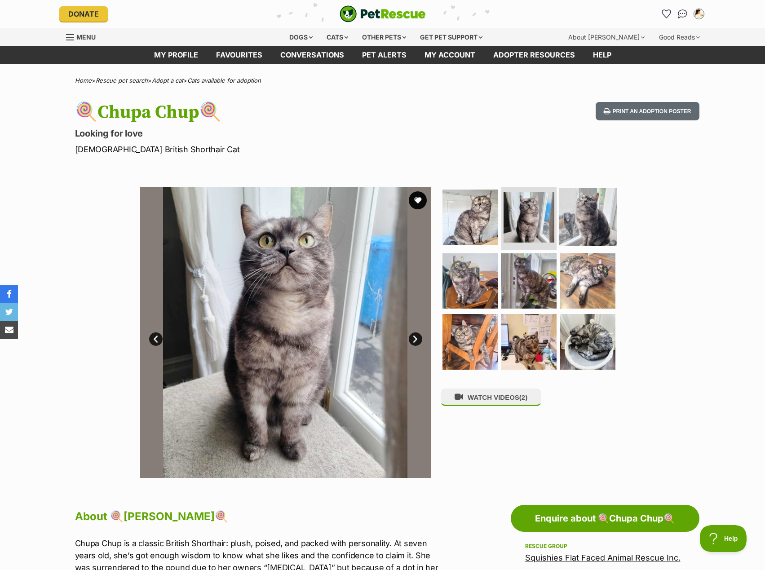
click at [565, 233] on img at bounding box center [588, 217] width 58 height 58
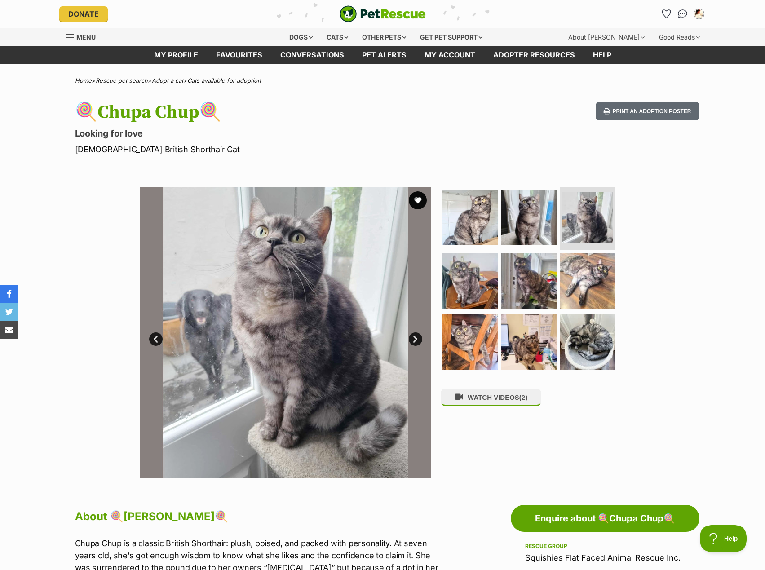
scroll to position [225, 0]
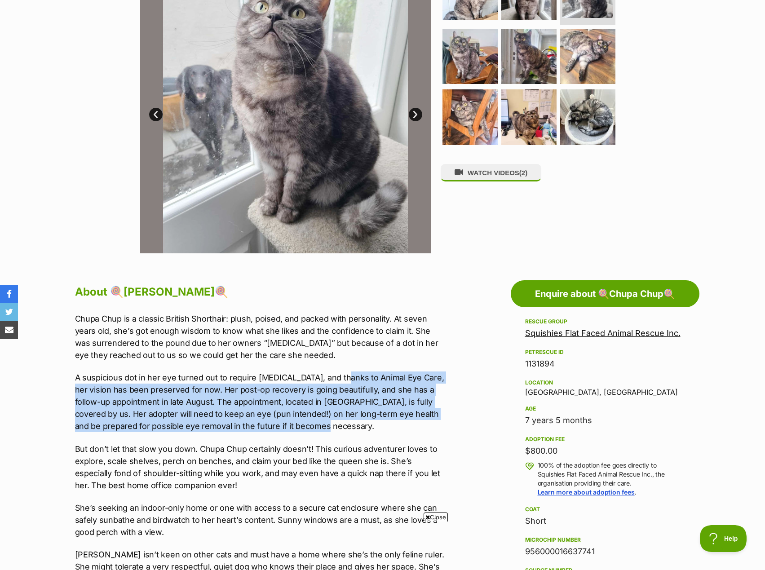
drag, startPoint x: 334, startPoint y: 423, endPoint x: 334, endPoint y: 376, distance: 47.6
click at [334, 376] on p "A suspicious dot in her eye turned out to require laser surgery, and thanks to …" at bounding box center [260, 401] width 371 height 61
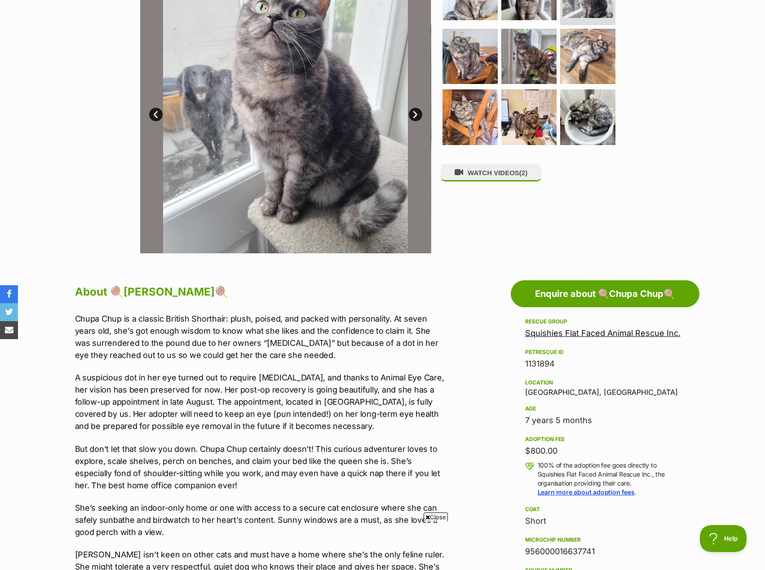
click at [335, 359] on p "Chupa Chup is a classic British Shorthair: plush, poised, and packed with perso…" at bounding box center [260, 337] width 371 height 49
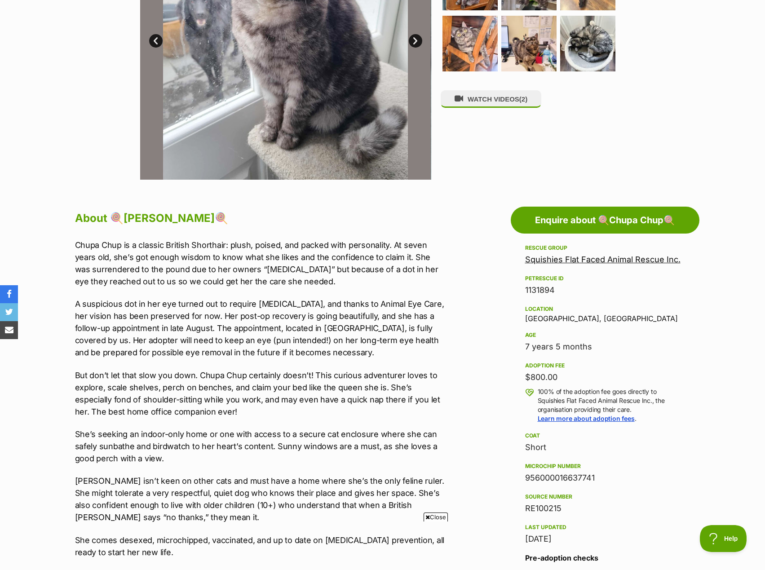
scroll to position [314, 0]
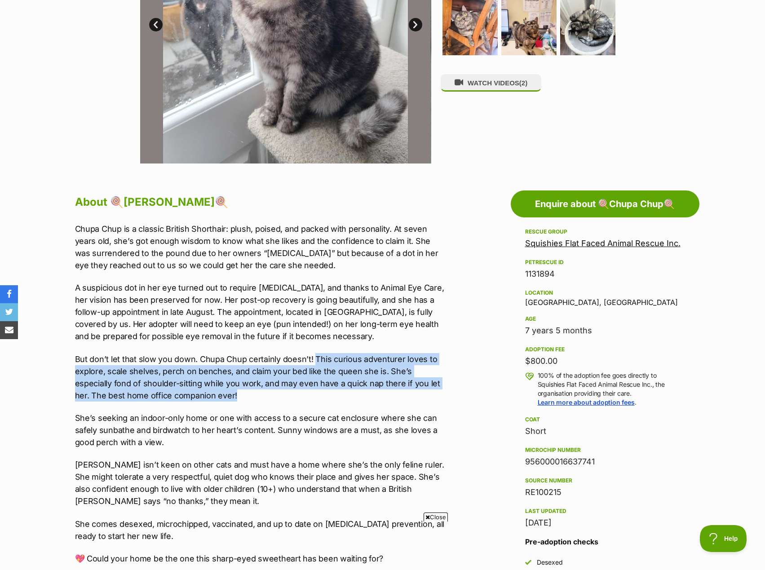
drag, startPoint x: 269, startPoint y: 398, endPoint x: 314, endPoint y: 347, distance: 68.1
click at [314, 347] on div "Chupa Chup is a classic British Shorthair: plush, poised, and packed with perso…" at bounding box center [260, 411] width 371 height 377
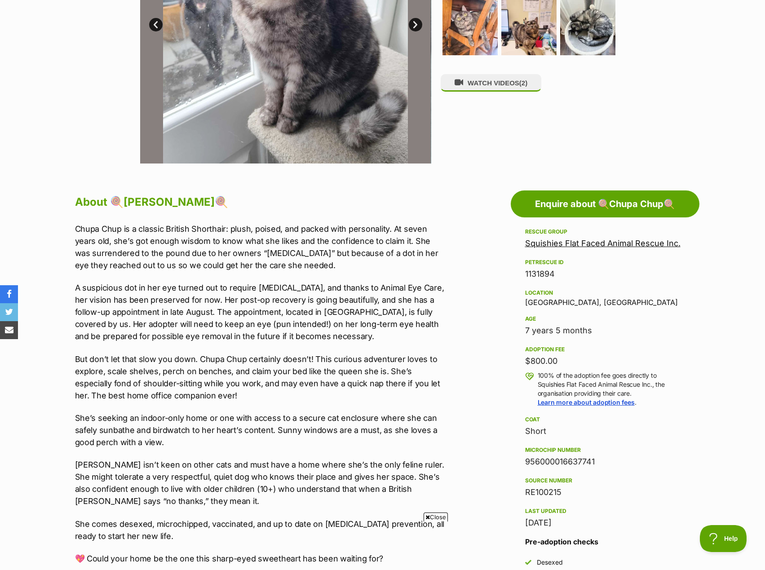
click at [314, 340] on p "A suspicious dot in her eye turned out to require laser surgery, and thanks to …" at bounding box center [260, 312] width 371 height 61
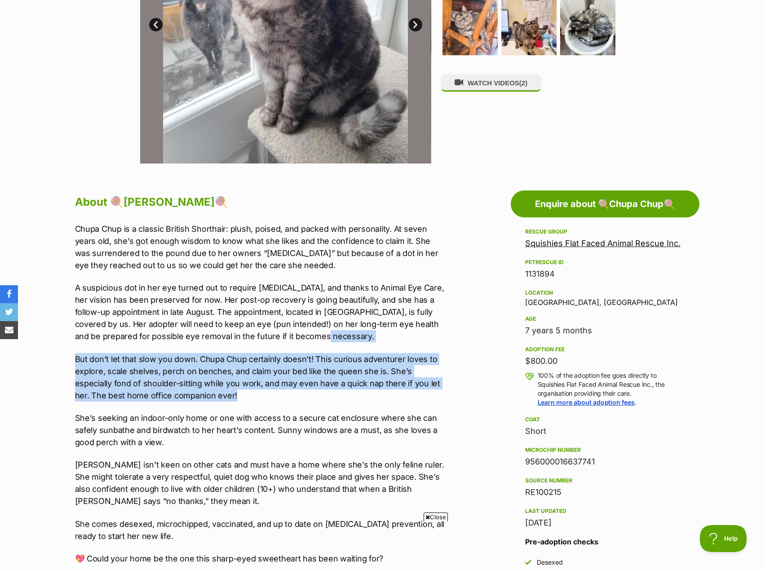
drag, startPoint x: 273, startPoint y: 393, endPoint x: 318, endPoint y: 332, distance: 75.6
click at [318, 332] on div "Chupa Chup is a classic British Shorthair: plush, poised, and packed with perso…" at bounding box center [260, 411] width 371 height 377
click at [318, 332] on p "A suspicious dot in her eye turned out to require laser surgery, and thanks to …" at bounding box center [260, 312] width 371 height 61
drag, startPoint x: 329, startPoint y: 395, endPoint x: 334, endPoint y: 340, distance: 55.4
click at [334, 340] on div "Chupa Chup is a classic British Shorthair: plush, poised, and packed with perso…" at bounding box center [260, 411] width 371 height 377
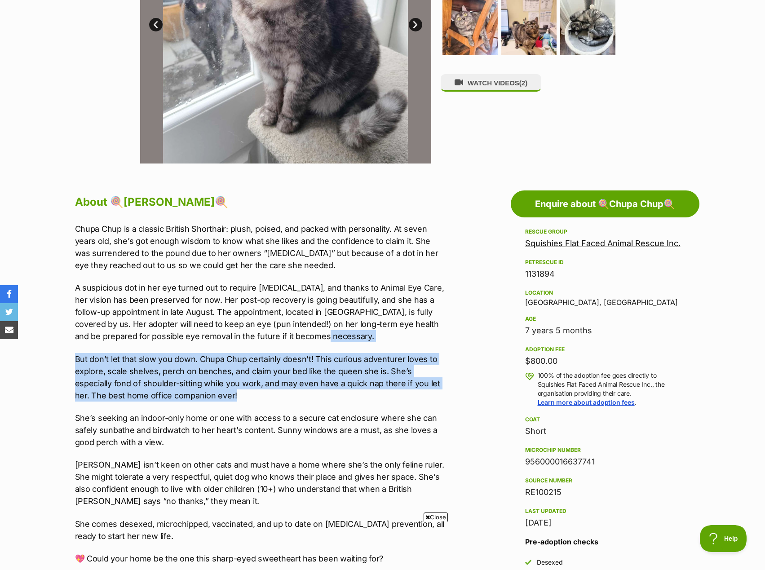
click at [334, 340] on p "A suspicious dot in her eye turned out to require laser surgery, and thanks to …" at bounding box center [260, 312] width 371 height 61
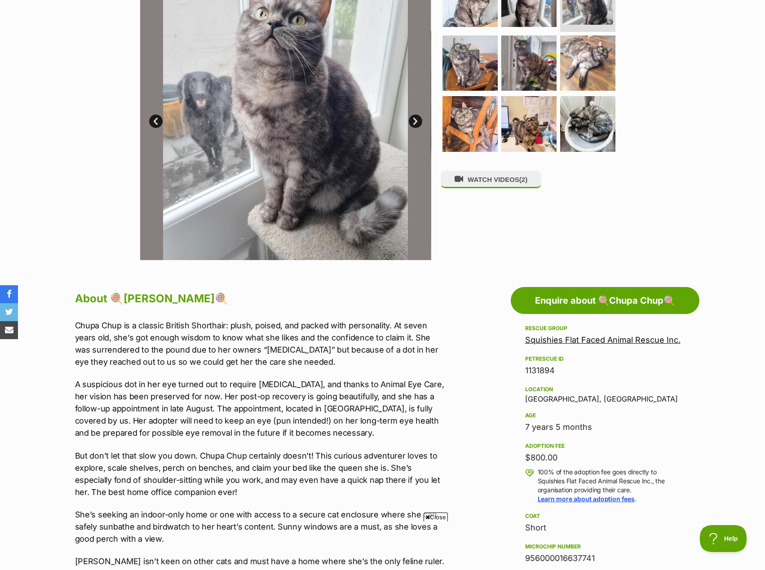
scroll to position [90, 0]
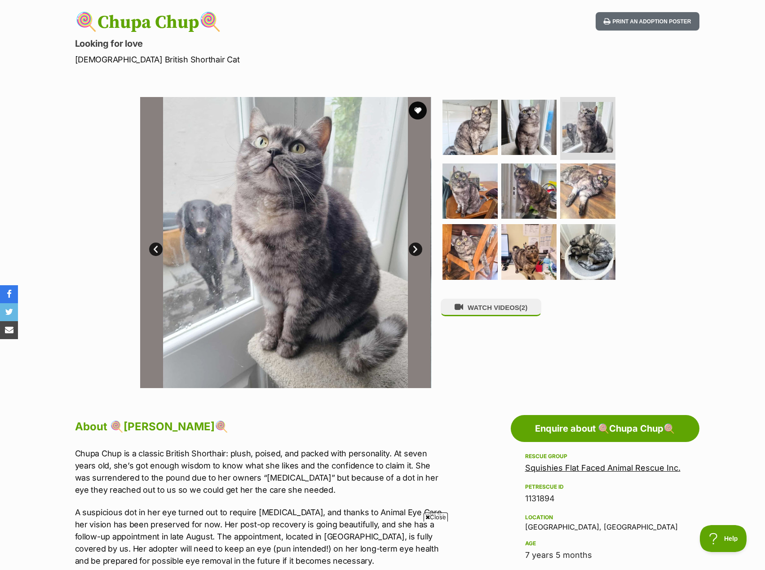
click at [212, 242] on img at bounding box center [285, 242] width 291 height 291
click at [518, 253] on img at bounding box center [529, 252] width 58 height 58
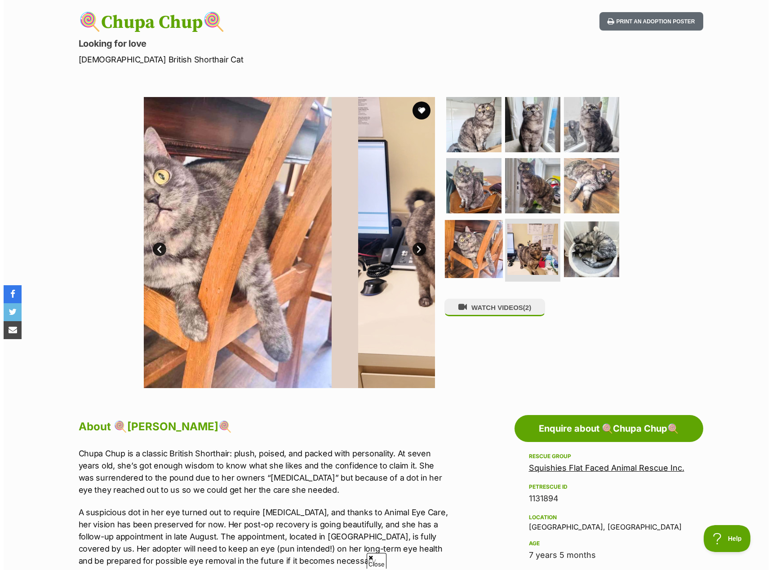
scroll to position [0, 0]
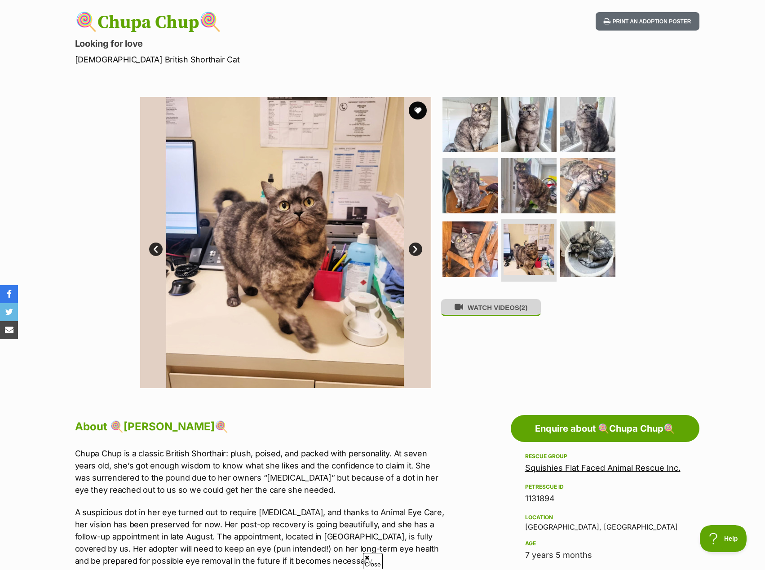
click at [470, 305] on button "WATCH VIDEOS (2)" at bounding box center [491, 308] width 101 height 18
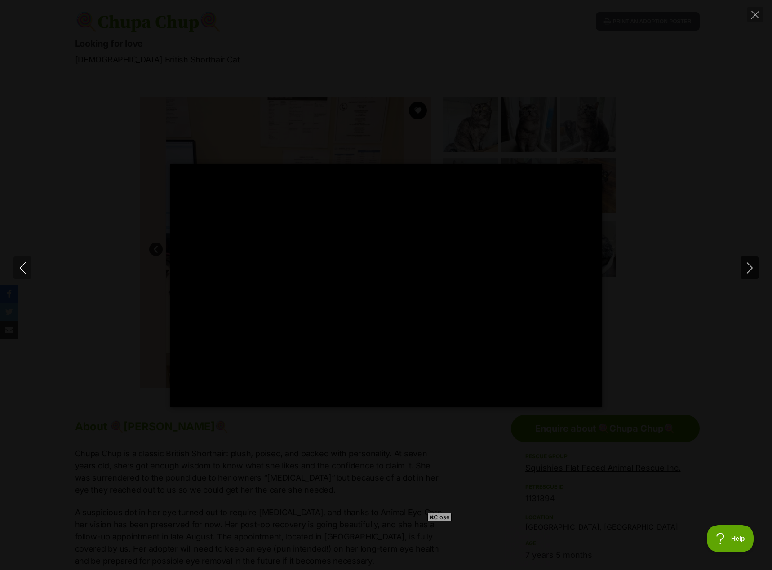
click at [752, 270] on icon "Next" at bounding box center [749, 267] width 11 height 11
type input "16.63"
click at [757, 15] on icon "Close" at bounding box center [755, 15] width 8 height 8
type input "50.46"
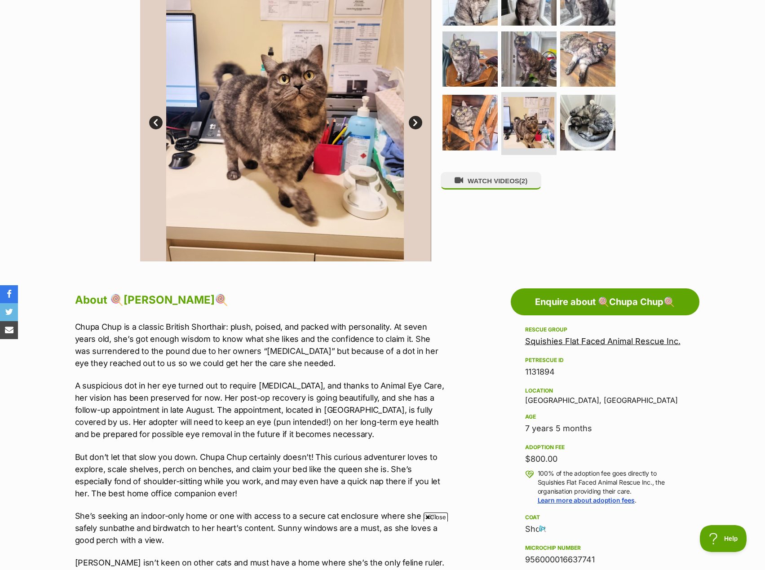
scroll to position [135, 0]
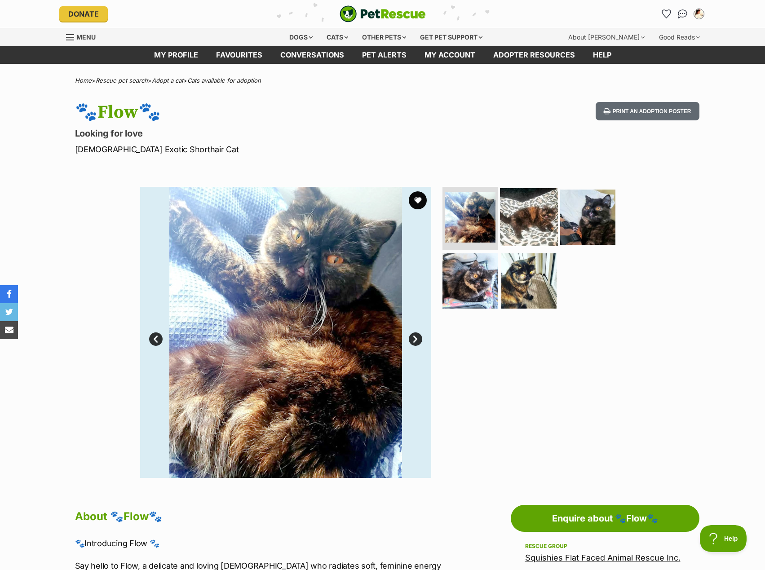
click at [554, 225] on img at bounding box center [529, 217] width 58 height 58
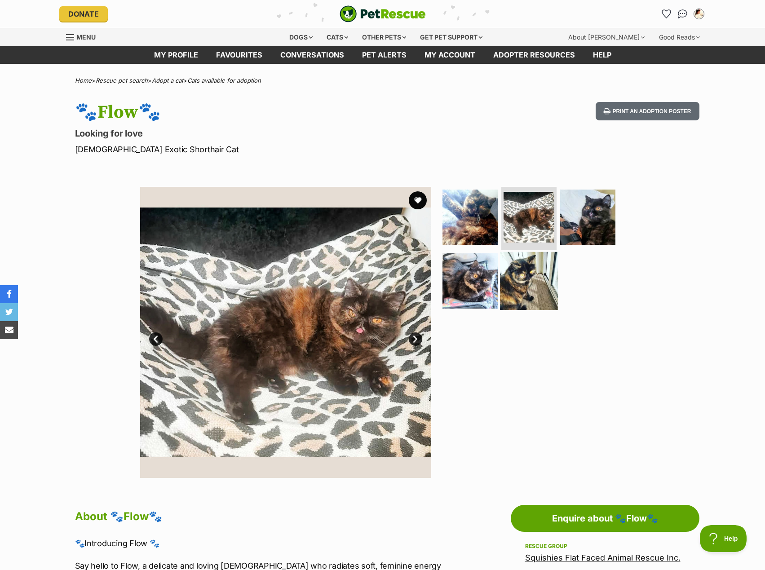
click at [508, 286] on img at bounding box center [529, 281] width 58 height 58
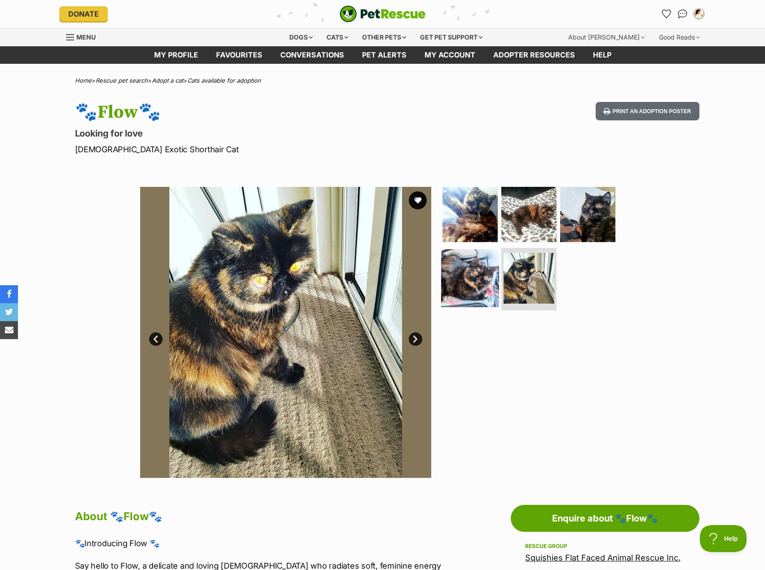
click at [465, 281] on img at bounding box center [470, 278] width 58 height 58
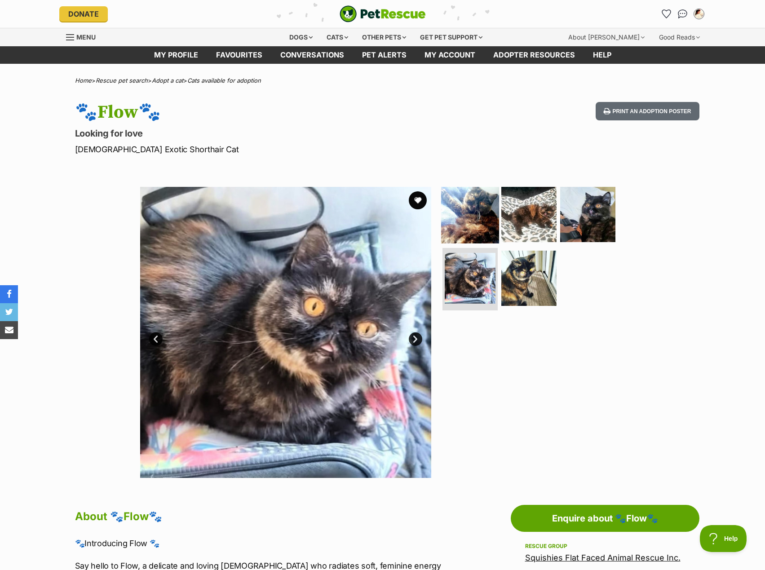
click at [471, 239] on img at bounding box center [470, 215] width 58 height 58
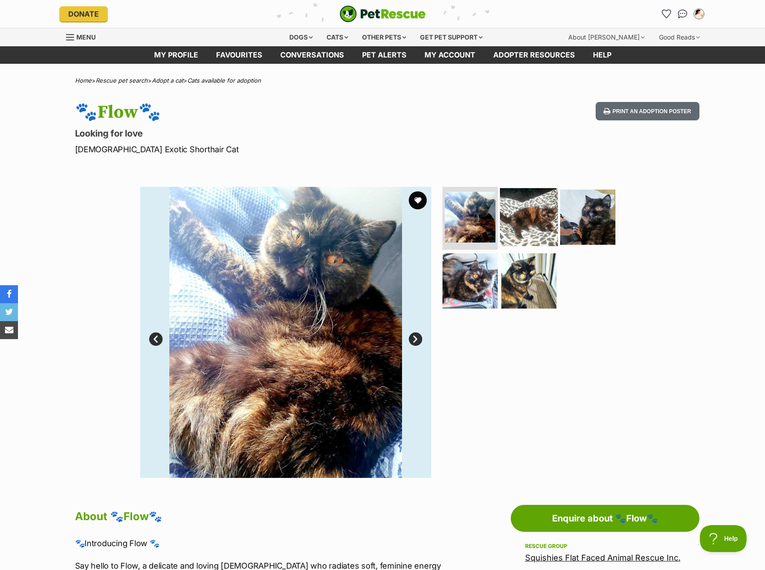
click at [552, 206] on img at bounding box center [529, 217] width 58 height 58
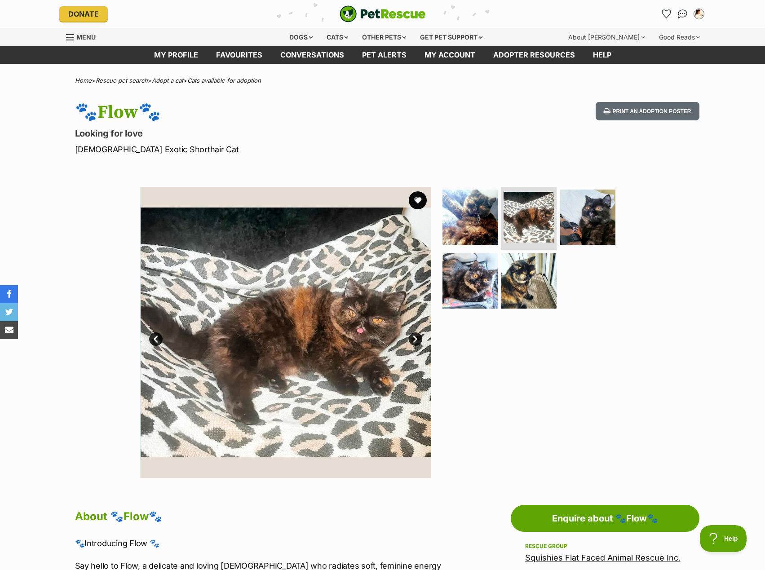
click at [620, 223] on ul at bounding box center [533, 251] width 184 height 128
click at [586, 221] on img at bounding box center [588, 217] width 58 height 58
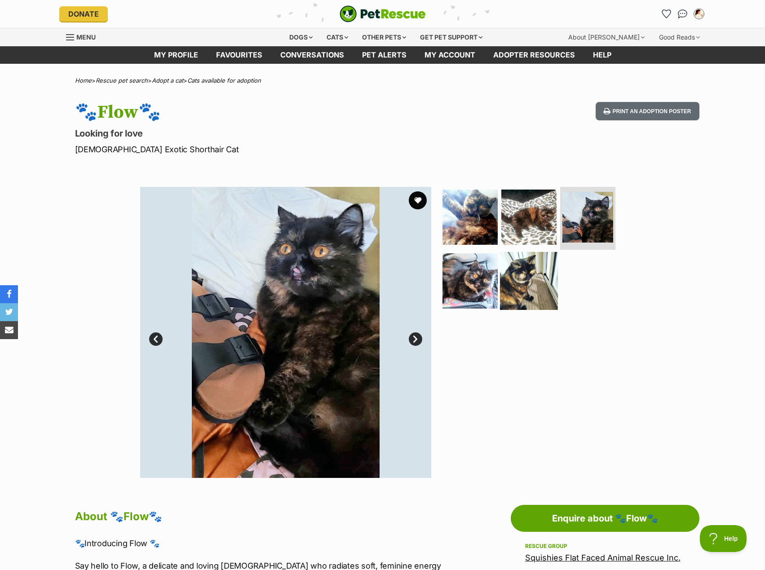
click at [540, 272] on img at bounding box center [529, 281] width 58 height 58
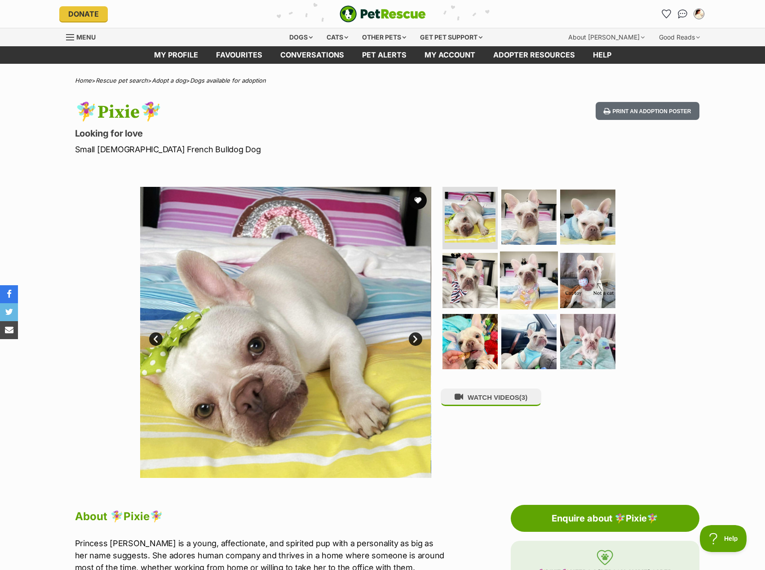
click at [508, 299] on img at bounding box center [529, 281] width 58 height 58
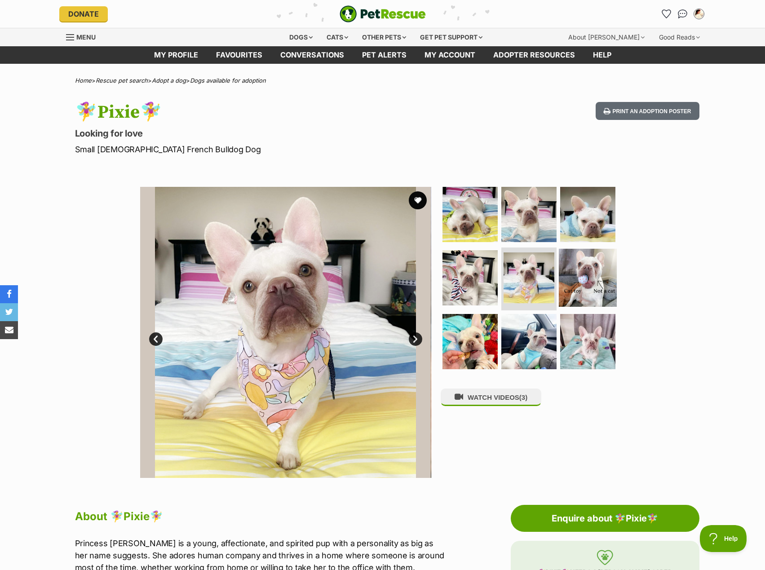
click at [593, 282] on img at bounding box center [588, 278] width 58 height 58
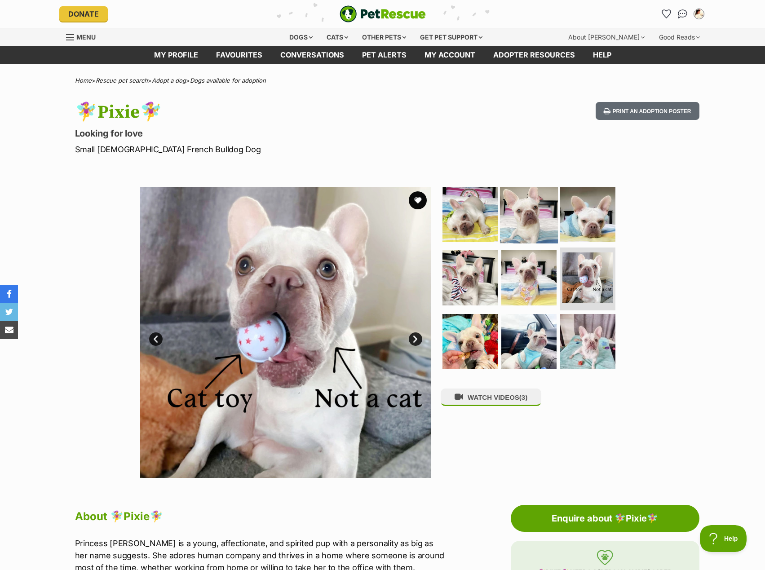
click at [521, 209] on img at bounding box center [529, 214] width 58 height 58
